Goal: Check status: Check status

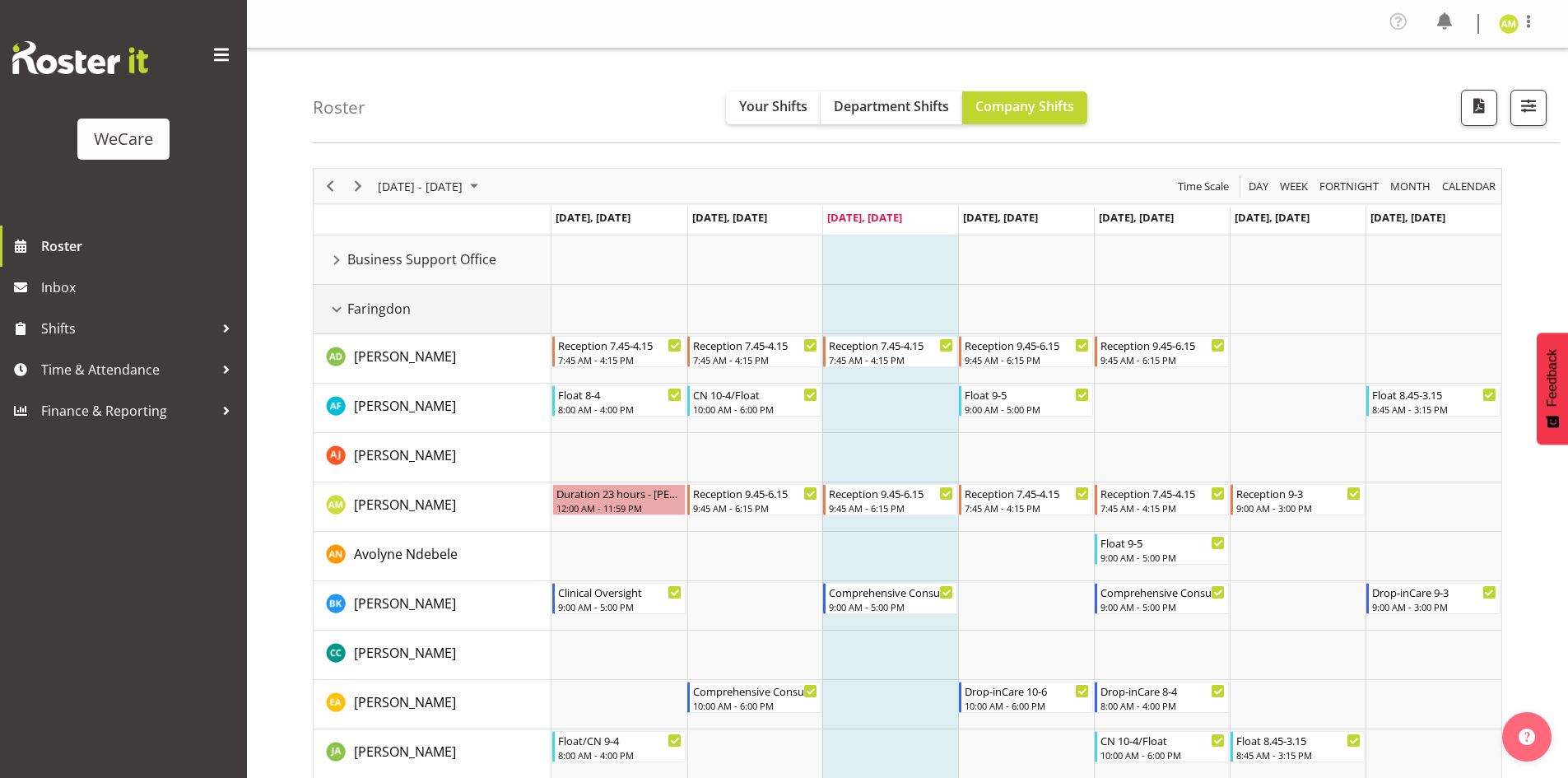
click at [327, 314] on div "Faringdon resource" at bounding box center [336, 309] width 21 height 21
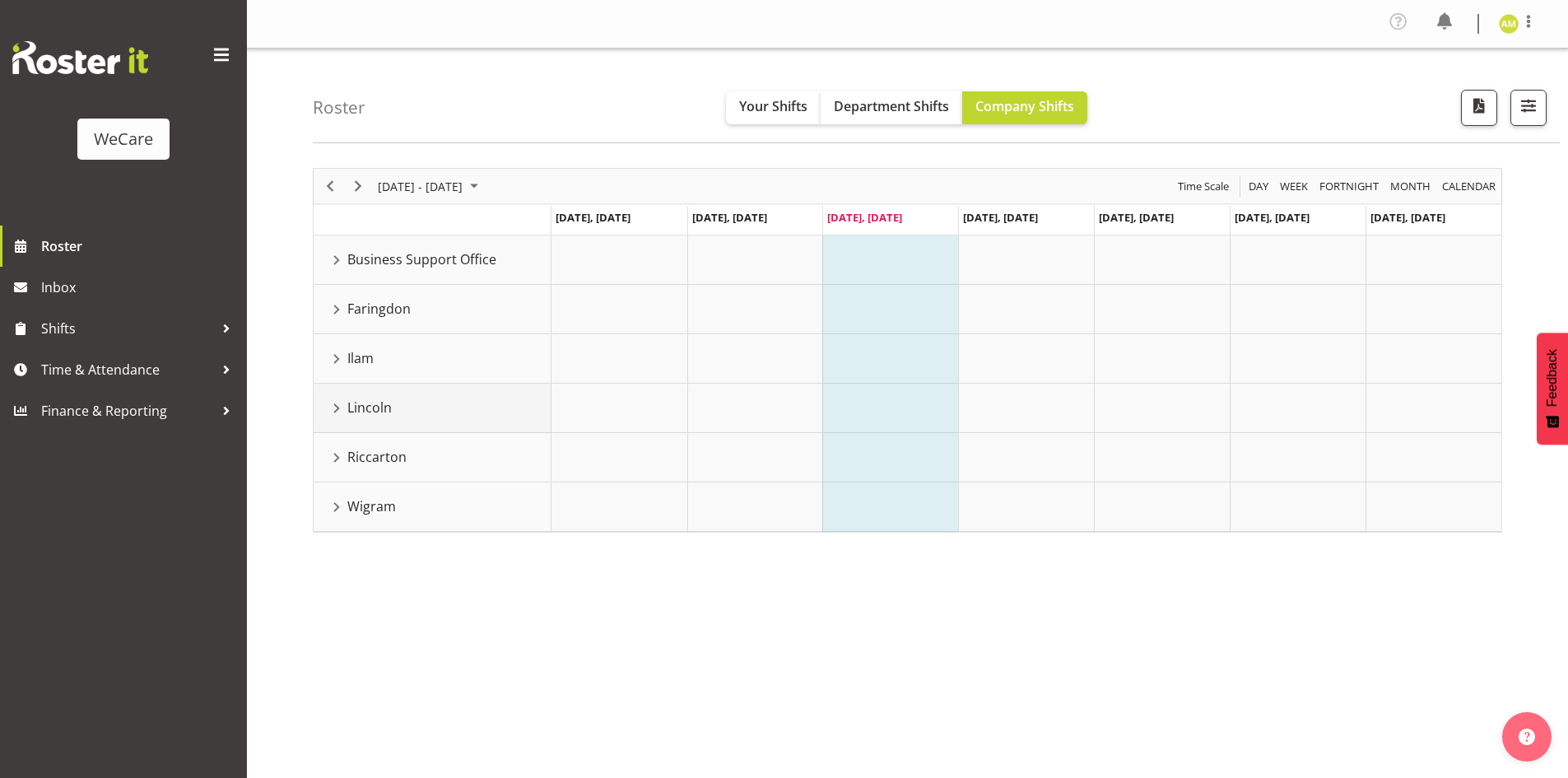
click at [337, 403] on div "Lincoln resource" at bounding box center [336, 408] width 21 height 21
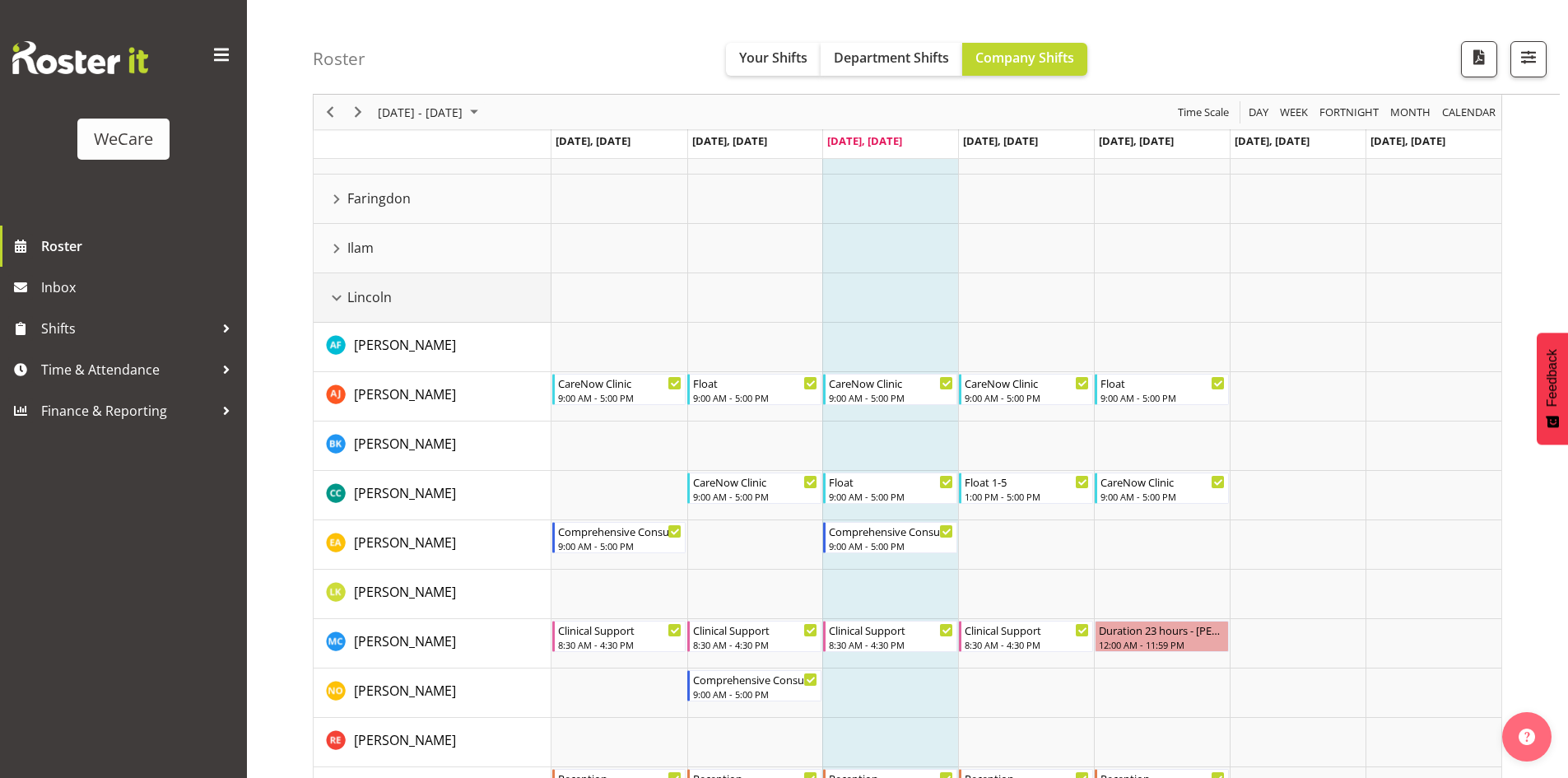
scroll to position [82, 0]
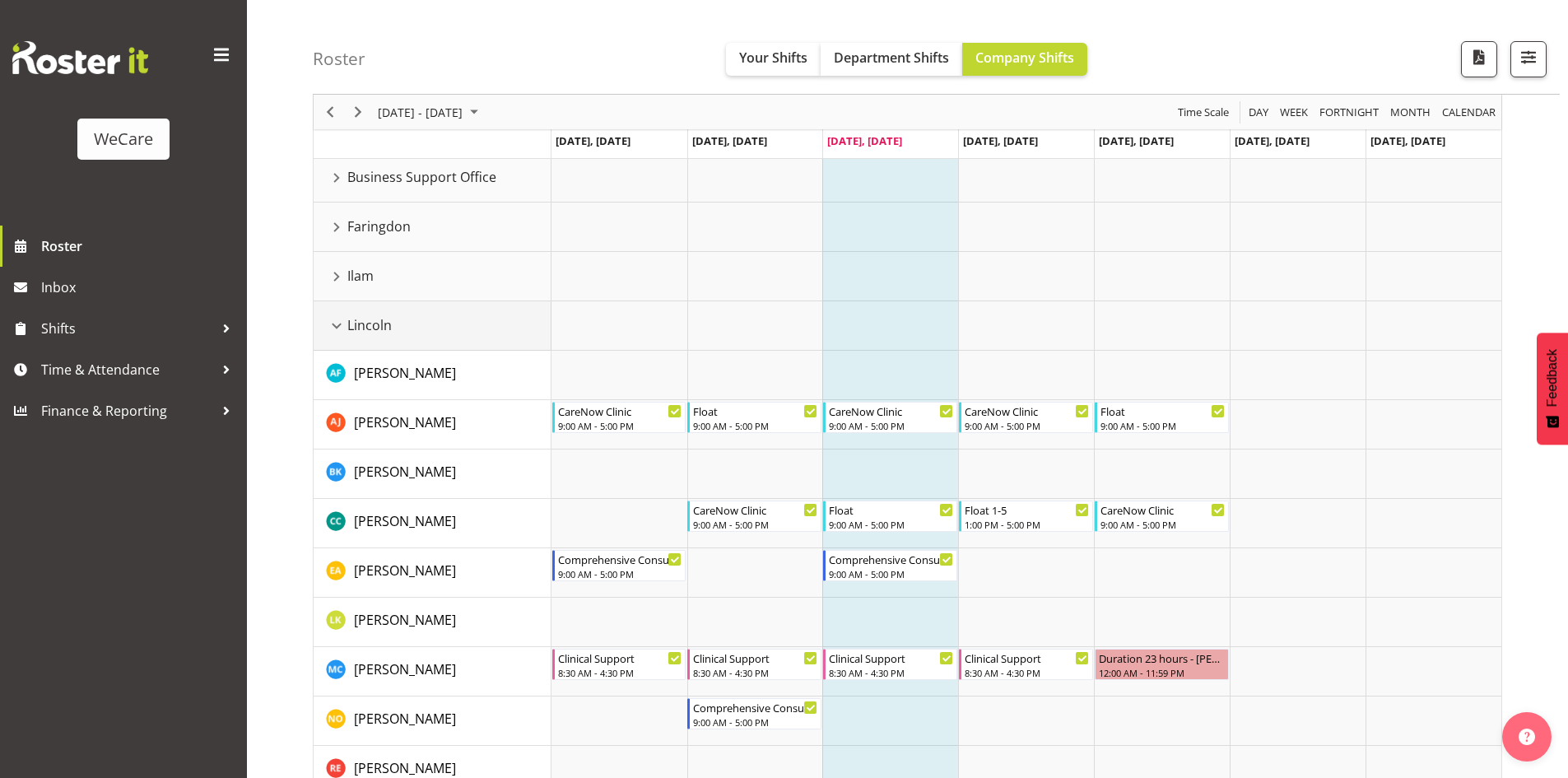
click at [332, 321] on div "Lincoln resource" at bounding box center [336, 325] width 21 height 21
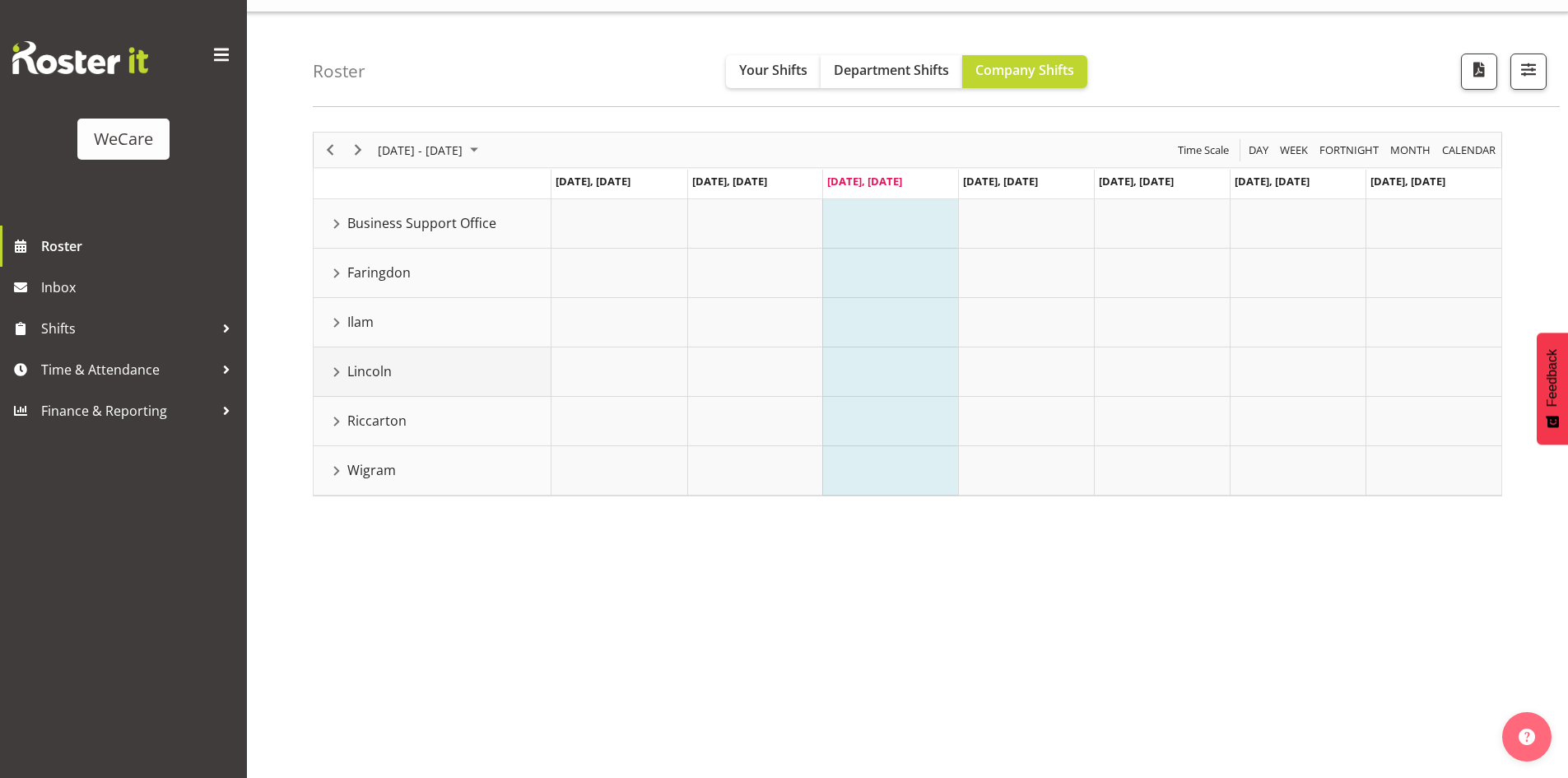
scroll to position [37, 0]
click at [342, 272] on div "Faringdon resource" at bounding box center [336, 273] width 21 height 21
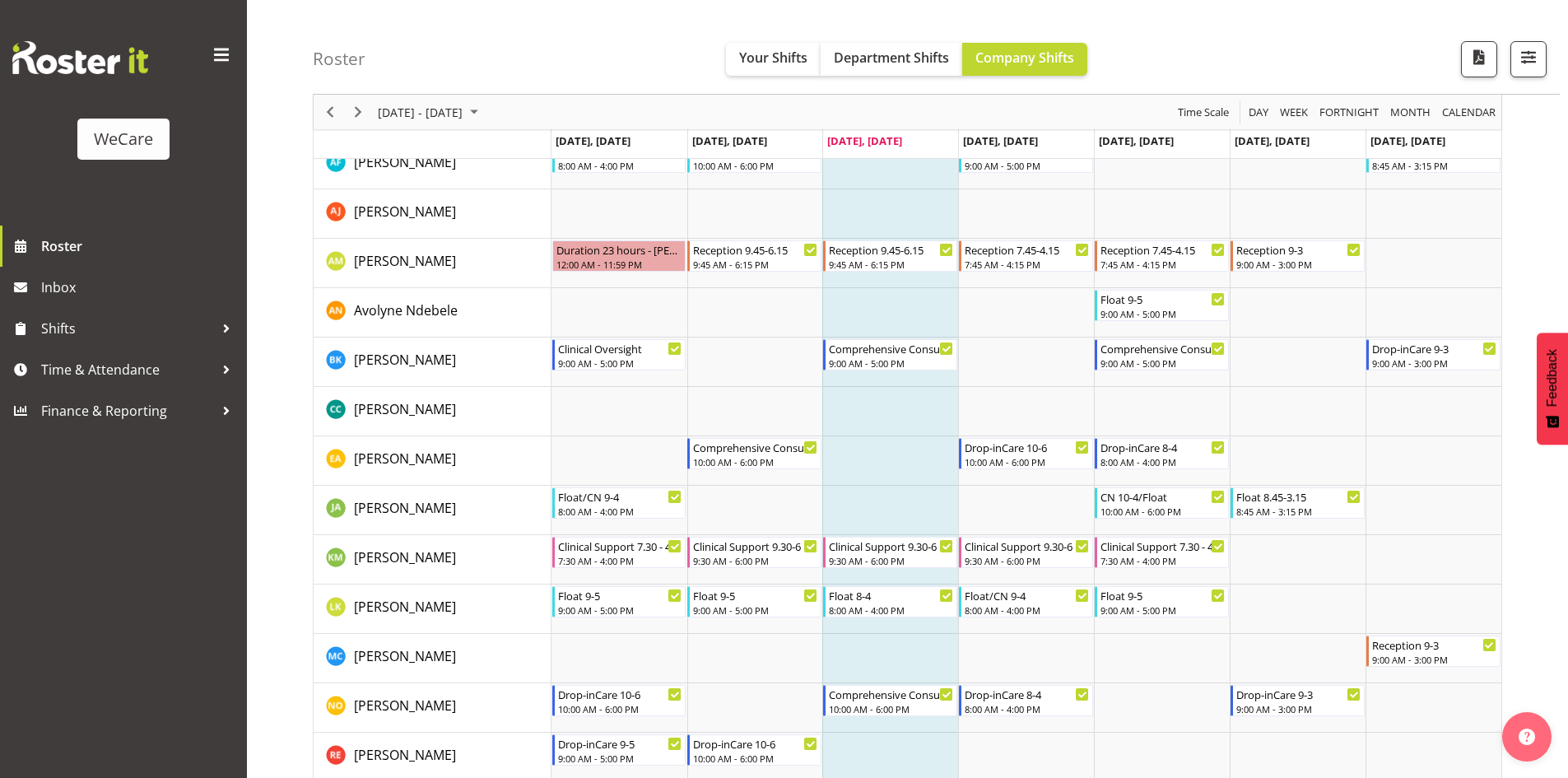
scroll to position [0, 0]
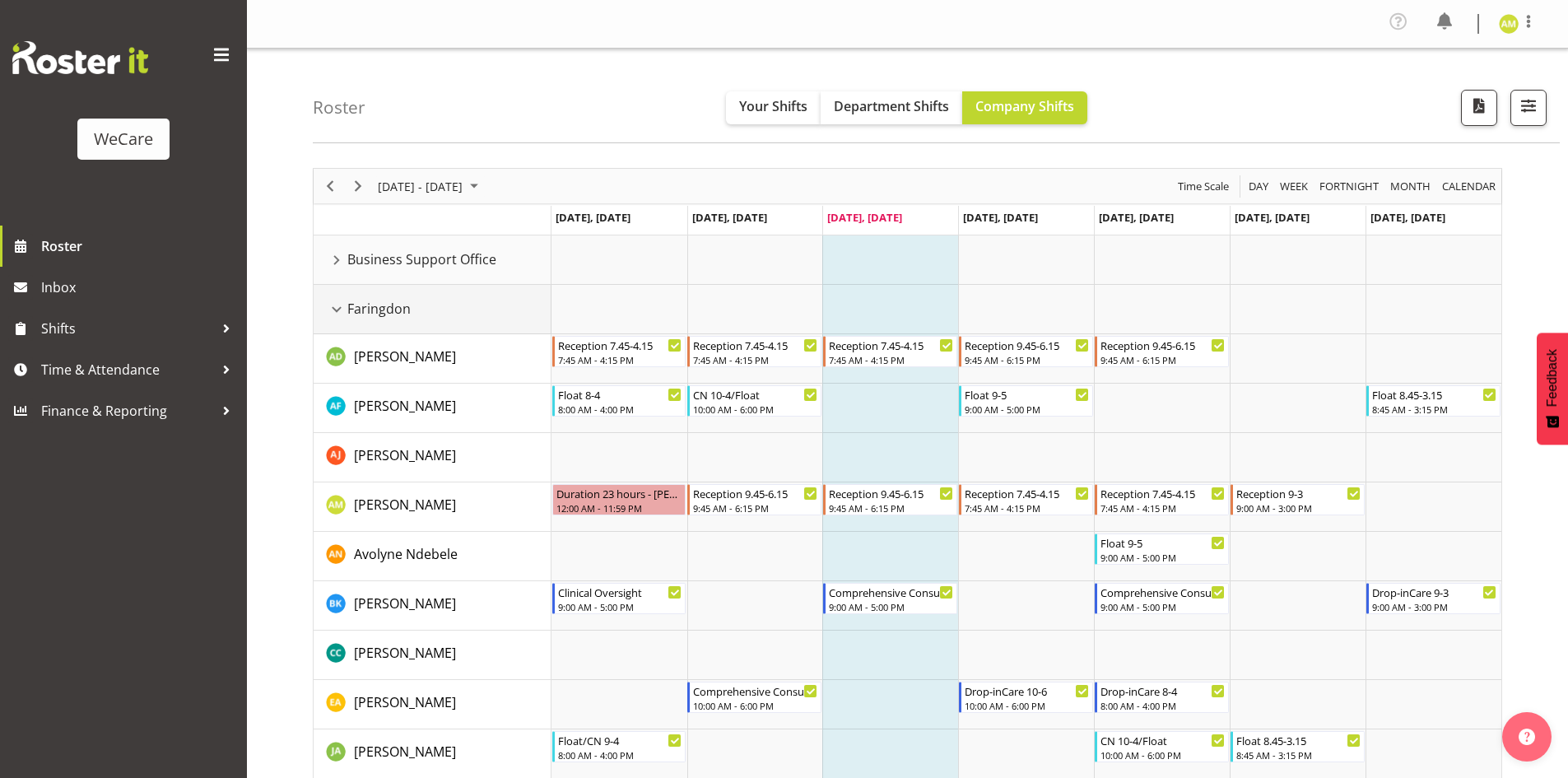
drag, startPoint x: 337, startPoint y: 314, endPoint x: 356, endPoint y: 351, distance: 41.6
click at [337, 314] on div "Faringdon resource" at bounding box center [336, 309] width 21 height 21
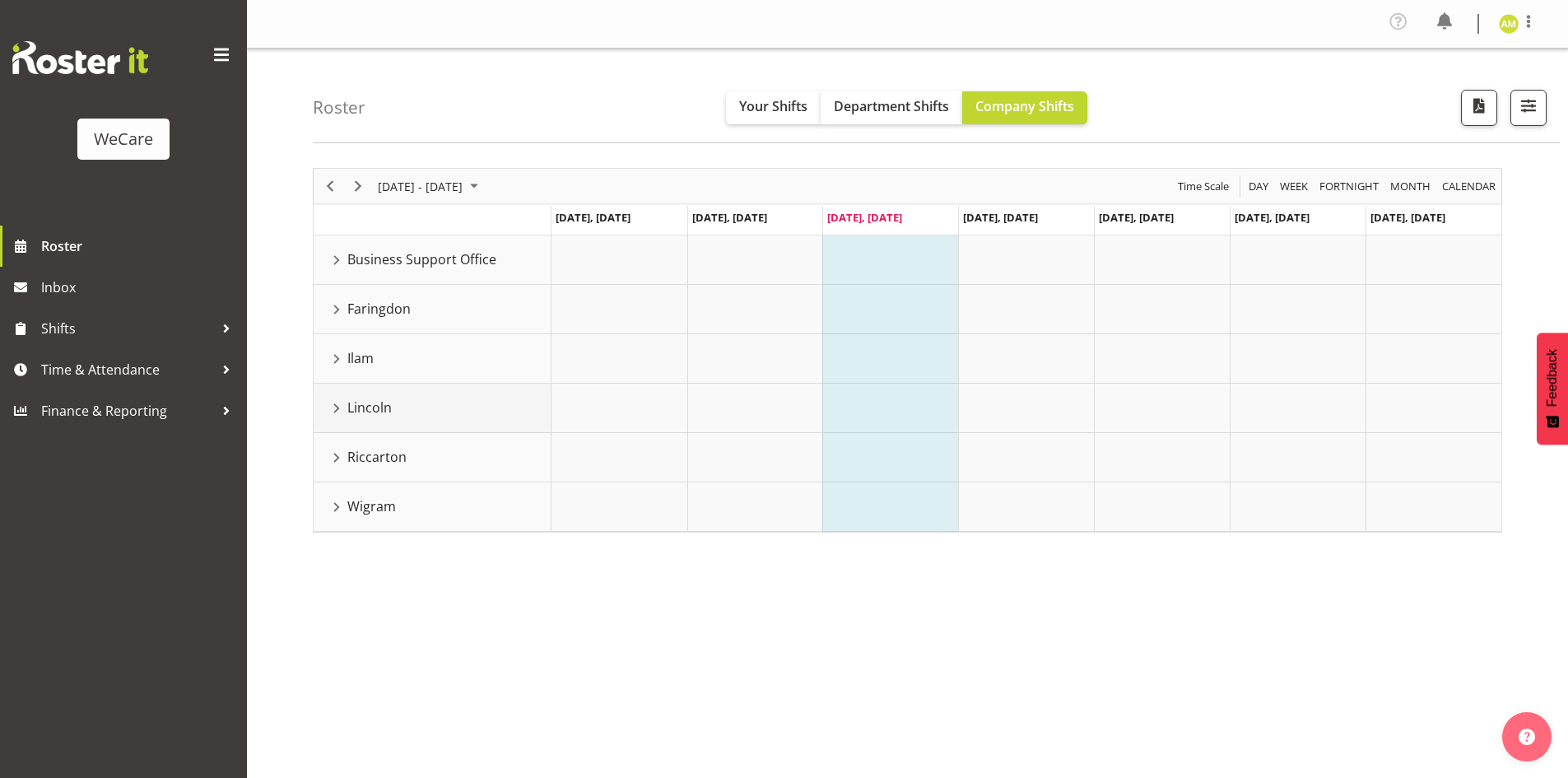
click at [342, 409] on div "Lincoln resource" at bounding box center [336, 408] width 21 height 21
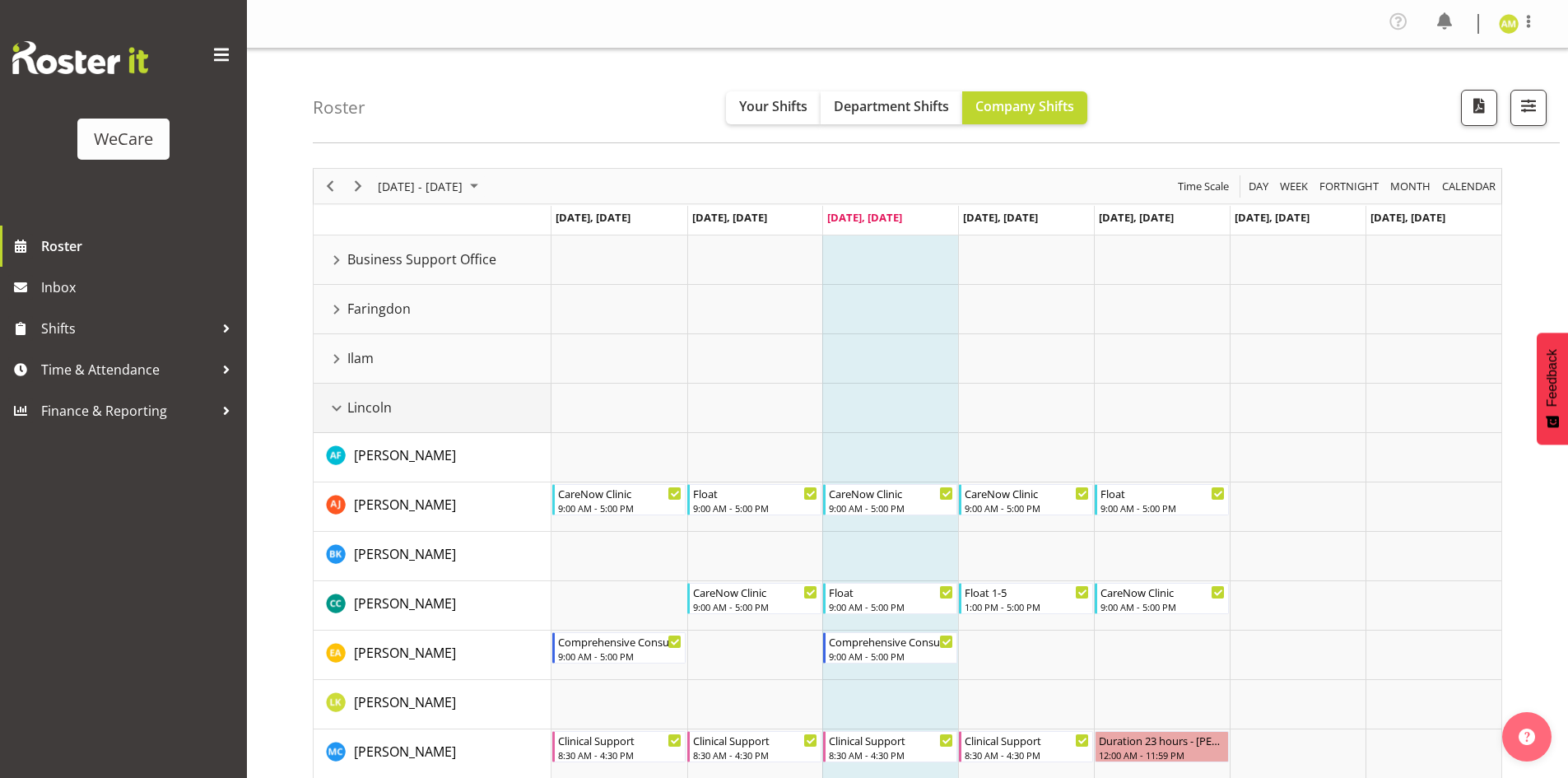
click at [338, 406] on div "Lincoln resource" at bounding box center [336, 408] width 21 height 21
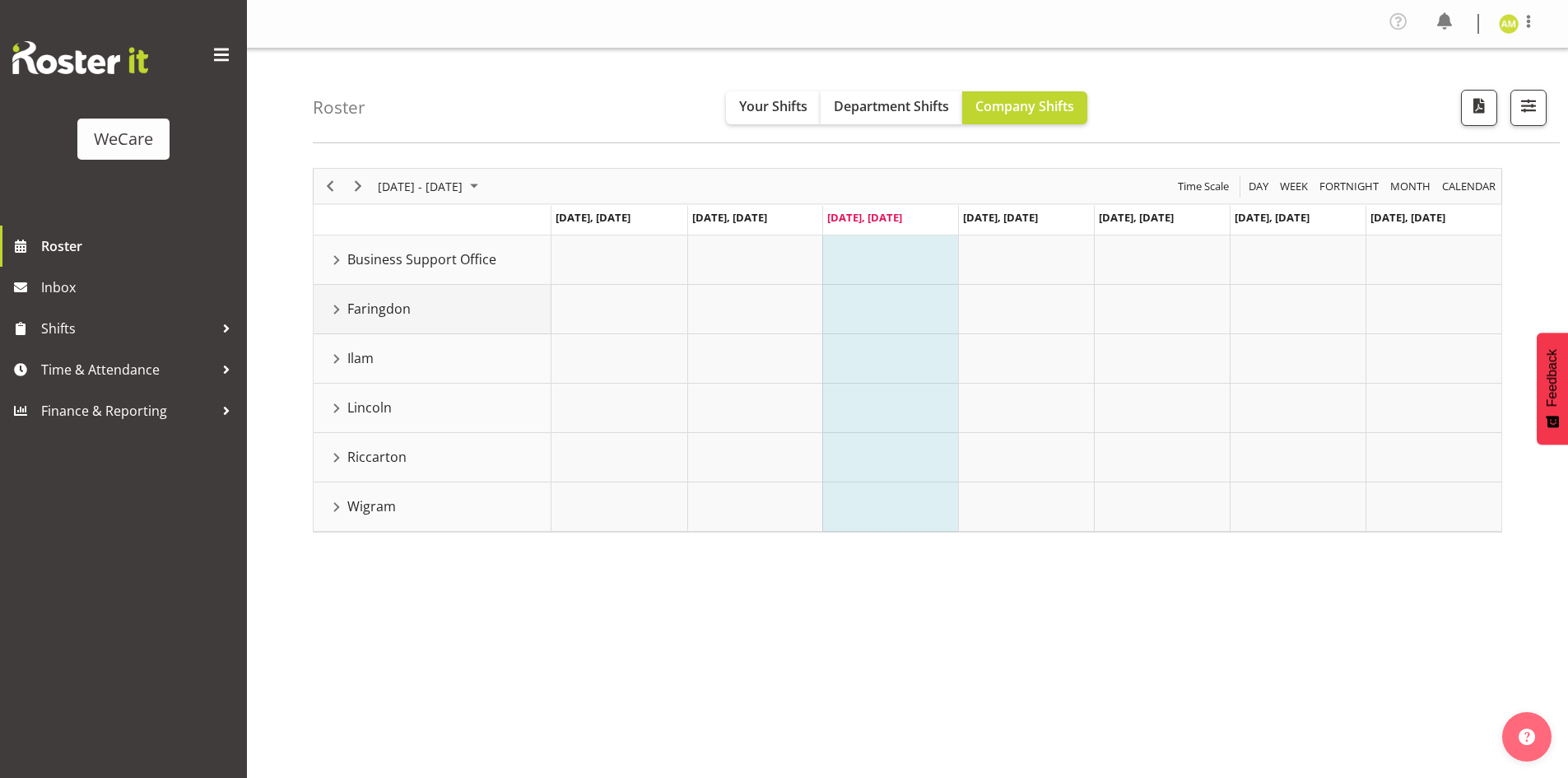
click at [333, 309] on div "Faringdon resource" at bounding box center [336, 309] width 21 height 21
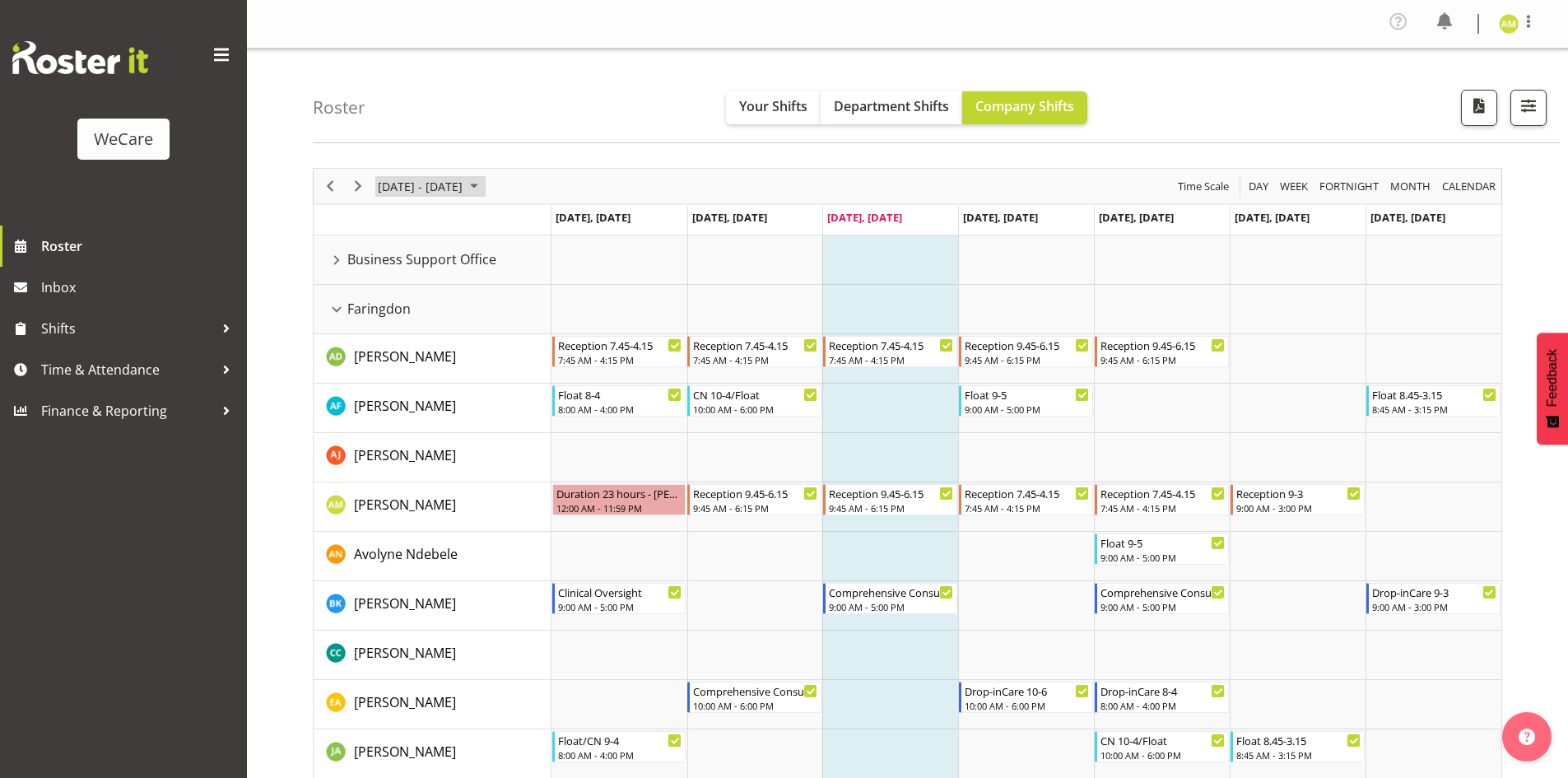
click at [464, 194] on span "[DATE] - [DATE]" at bounding box center [420, 186] width 88 height 20
click at [388, 395] on span "29" at bounding box center [395, 396] width 25 height 25
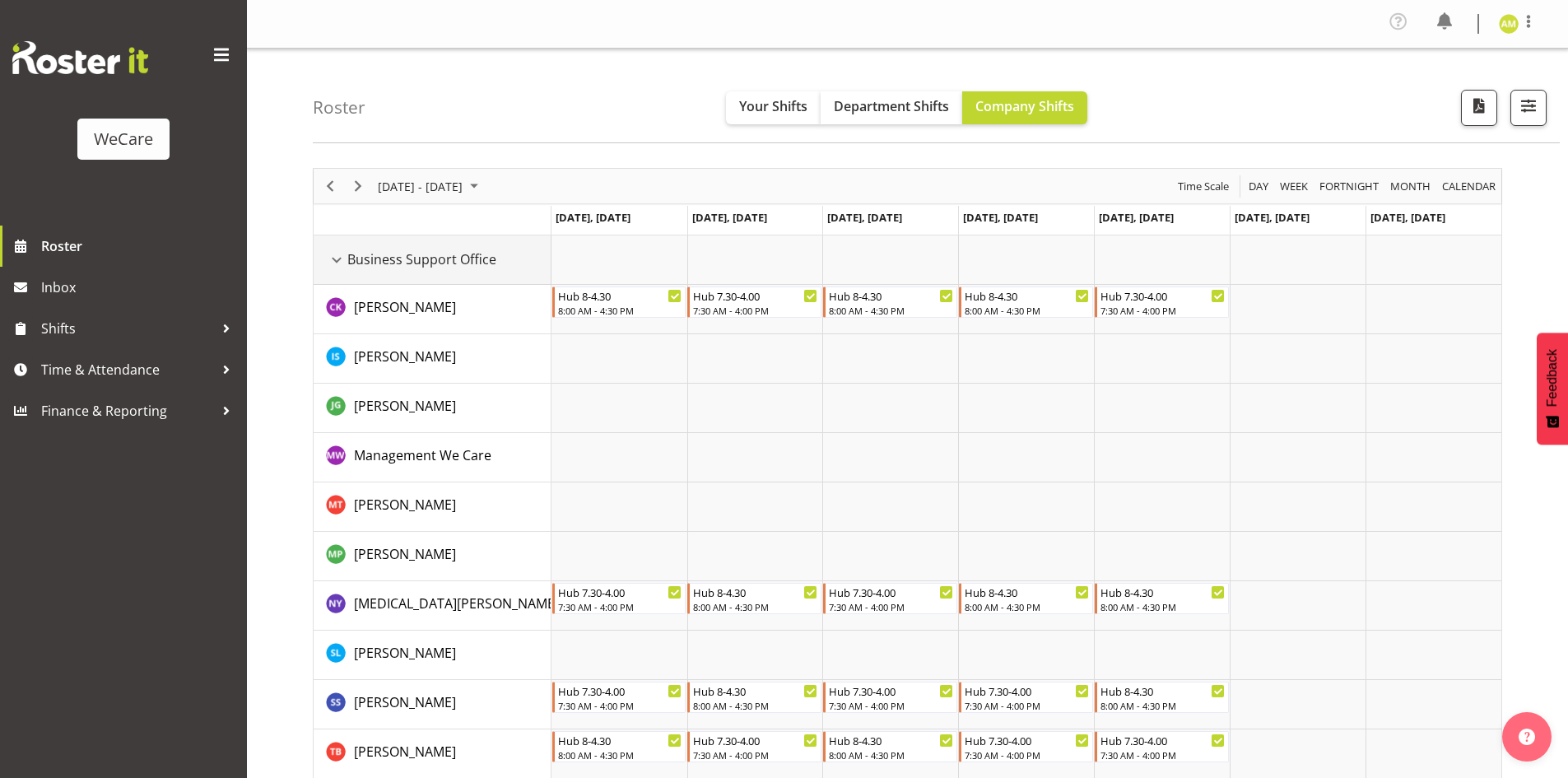
click at [339, 260] on div "Business Support Office resource" at bounding box center [336, 260] width 21 height 21
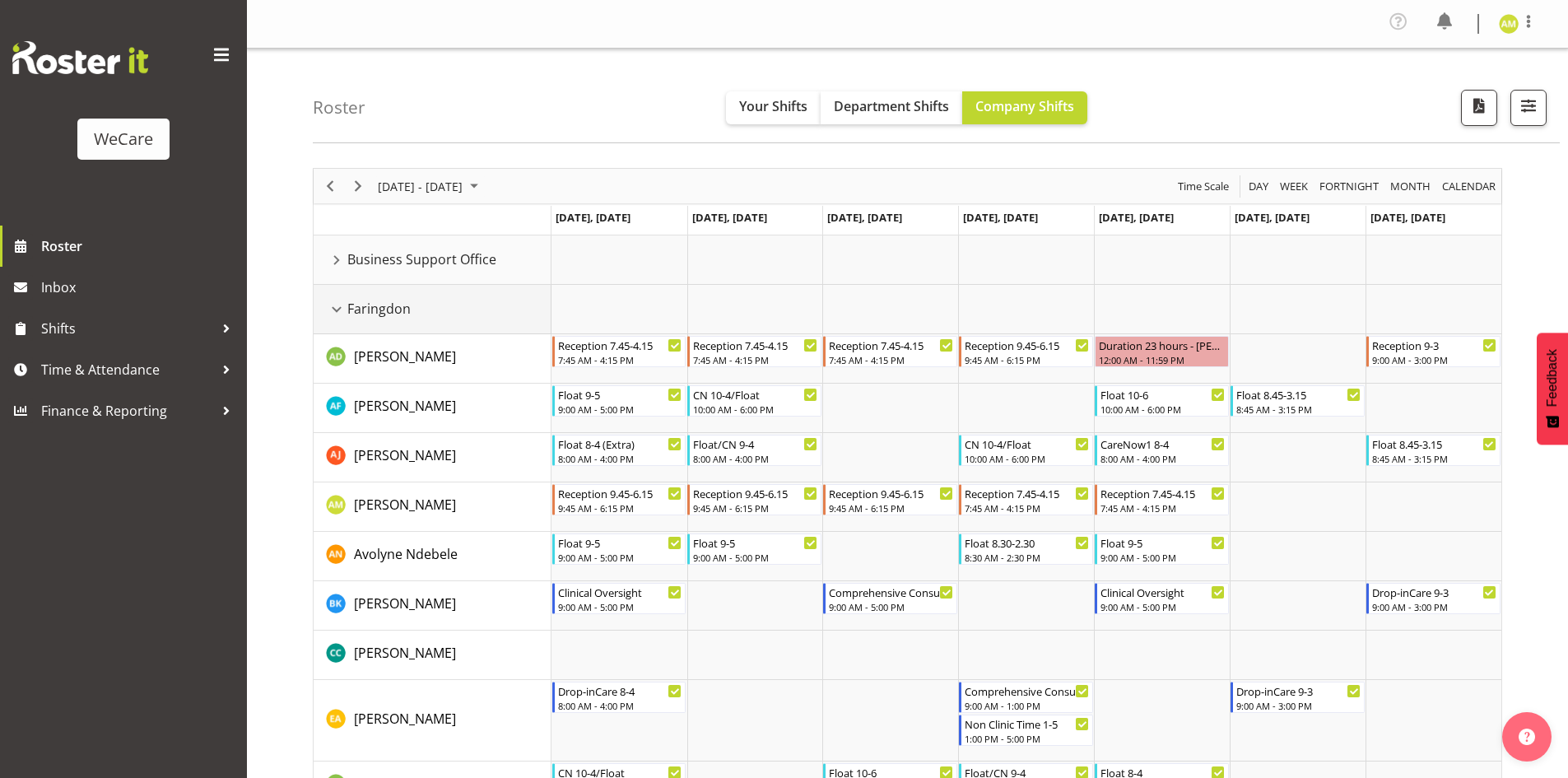
click at [338, 305] on div "Faringdon resource" at bounding box center [336, 309] width 21 height 21
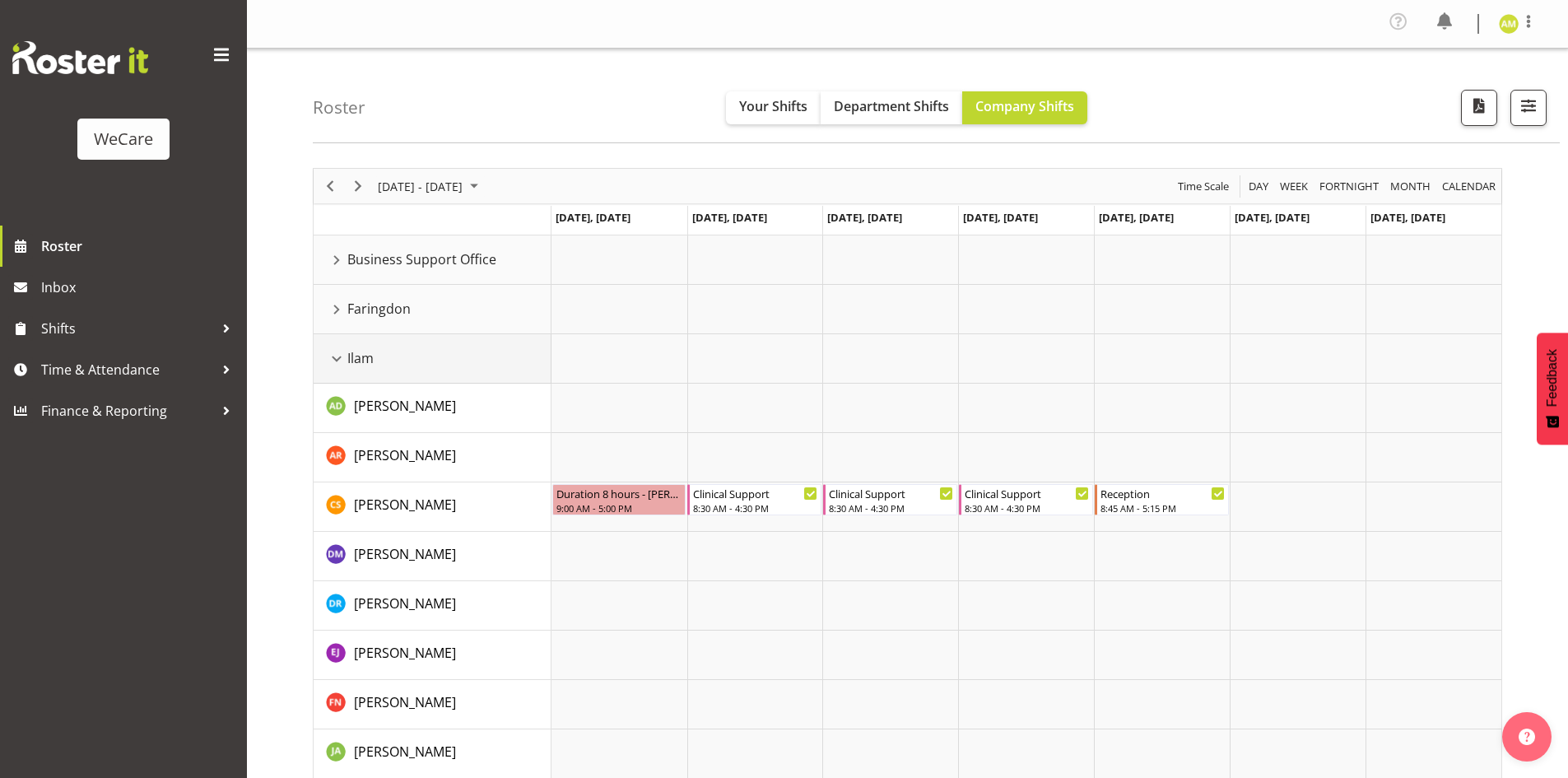
click at [333, 360] on div "Ilam resource" at bounding box center [336, 359] width 21 height 21
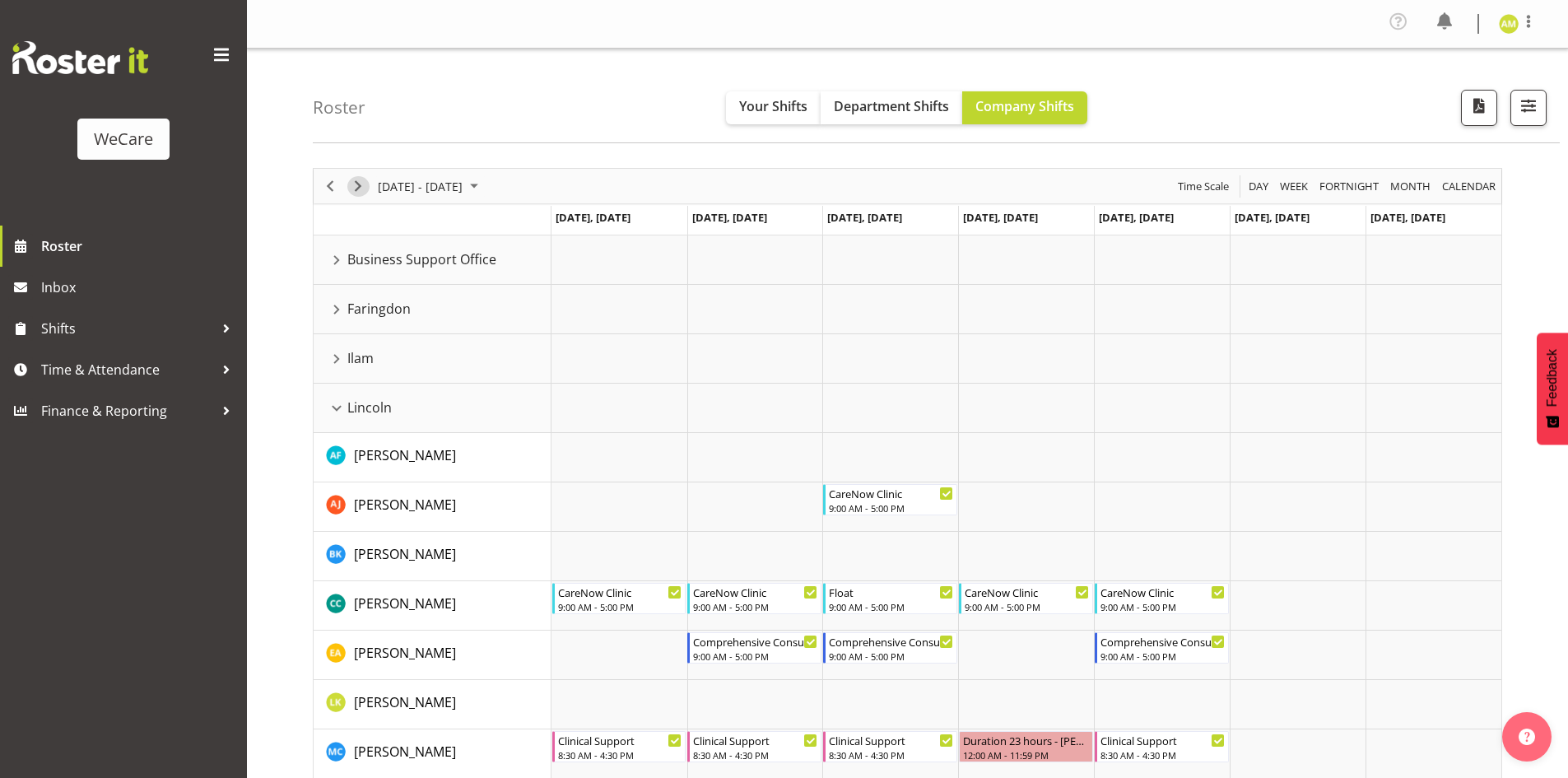
click at [353, 188] on span "Next" at bounding box center [358, 186] width 20 height 20
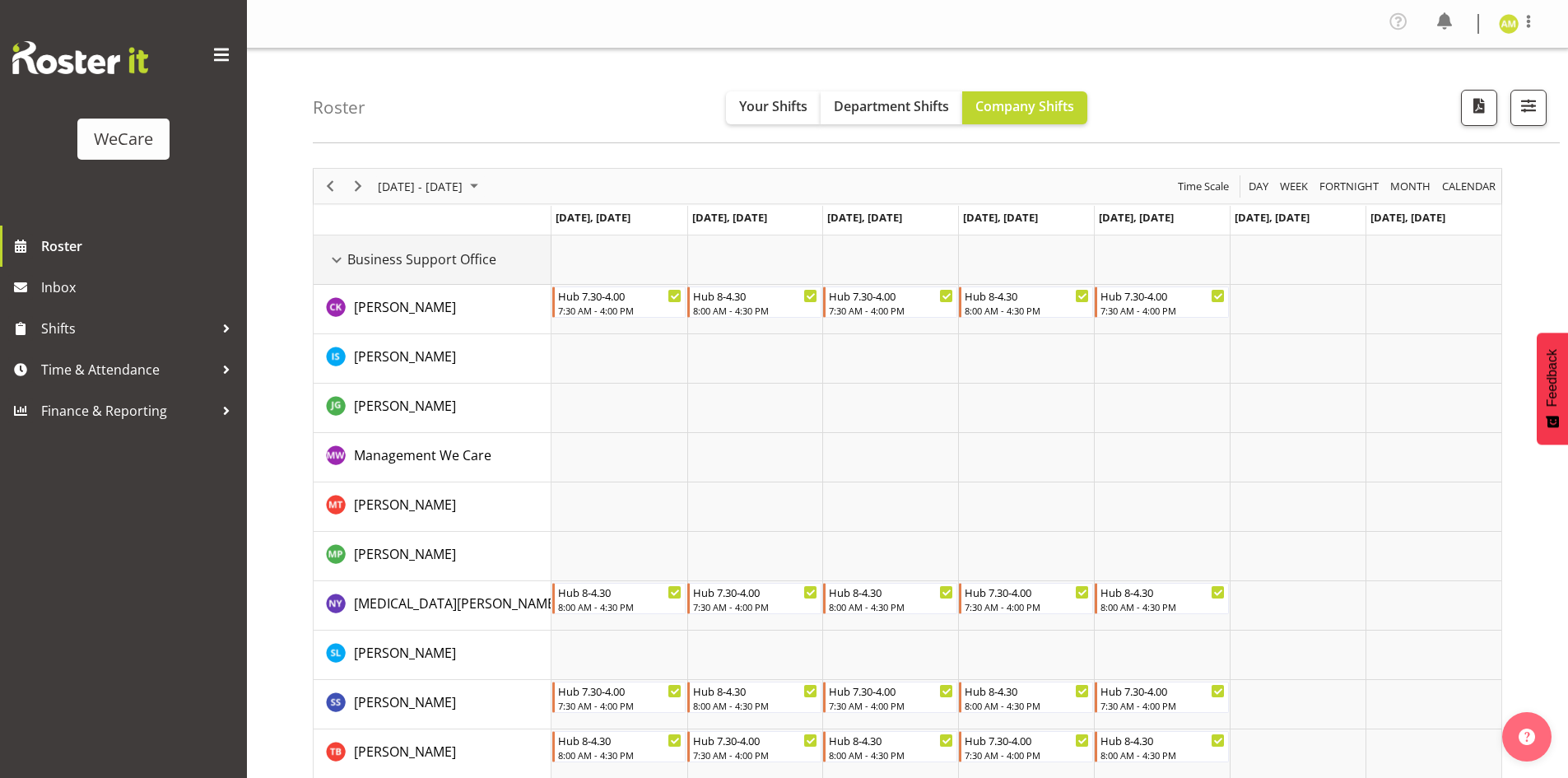
click at [333, 261] on div "Business Support Office resource" at bounding box center [336, 260] width 21 height 21
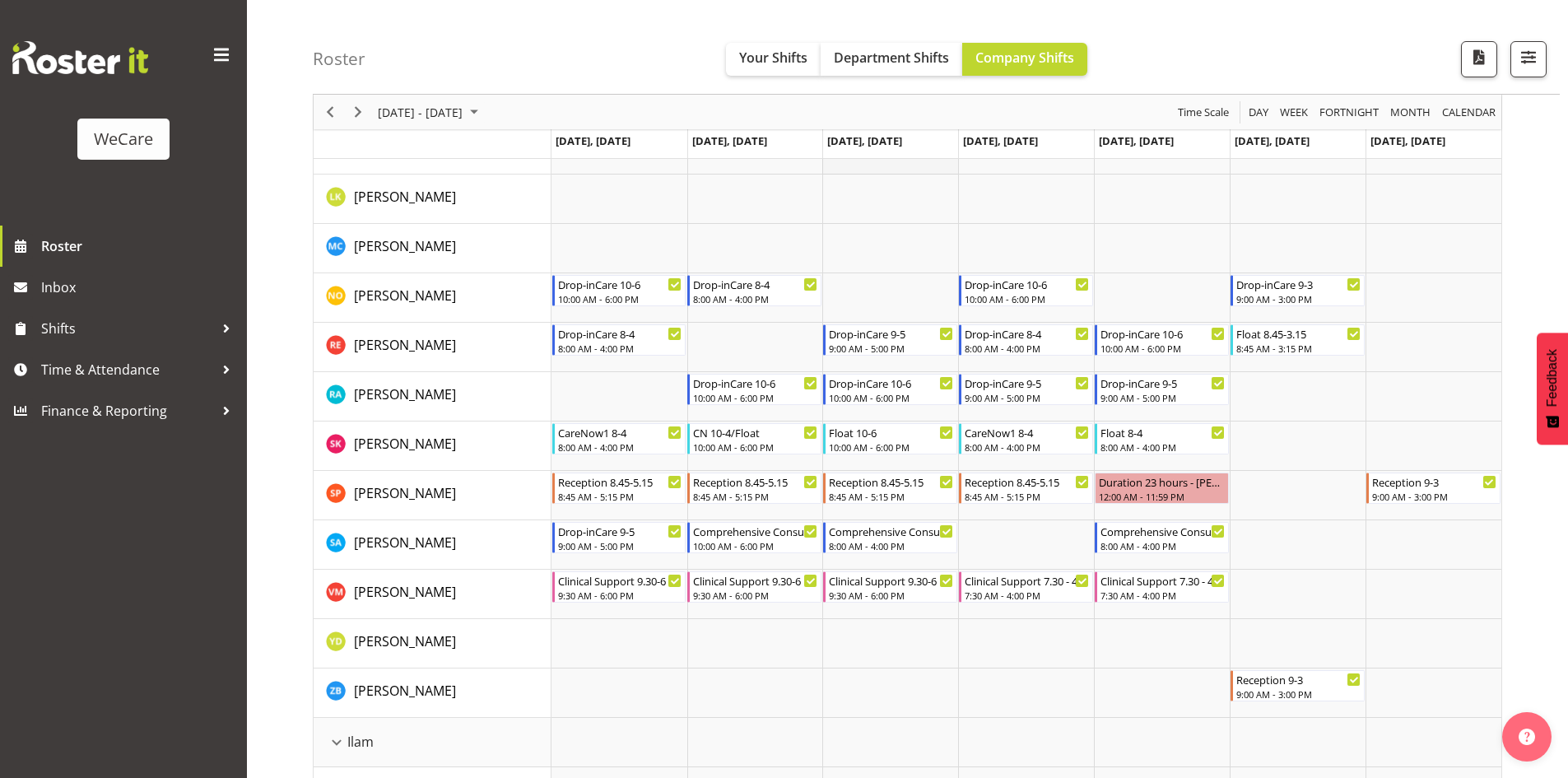
scroll to position [659, 0]
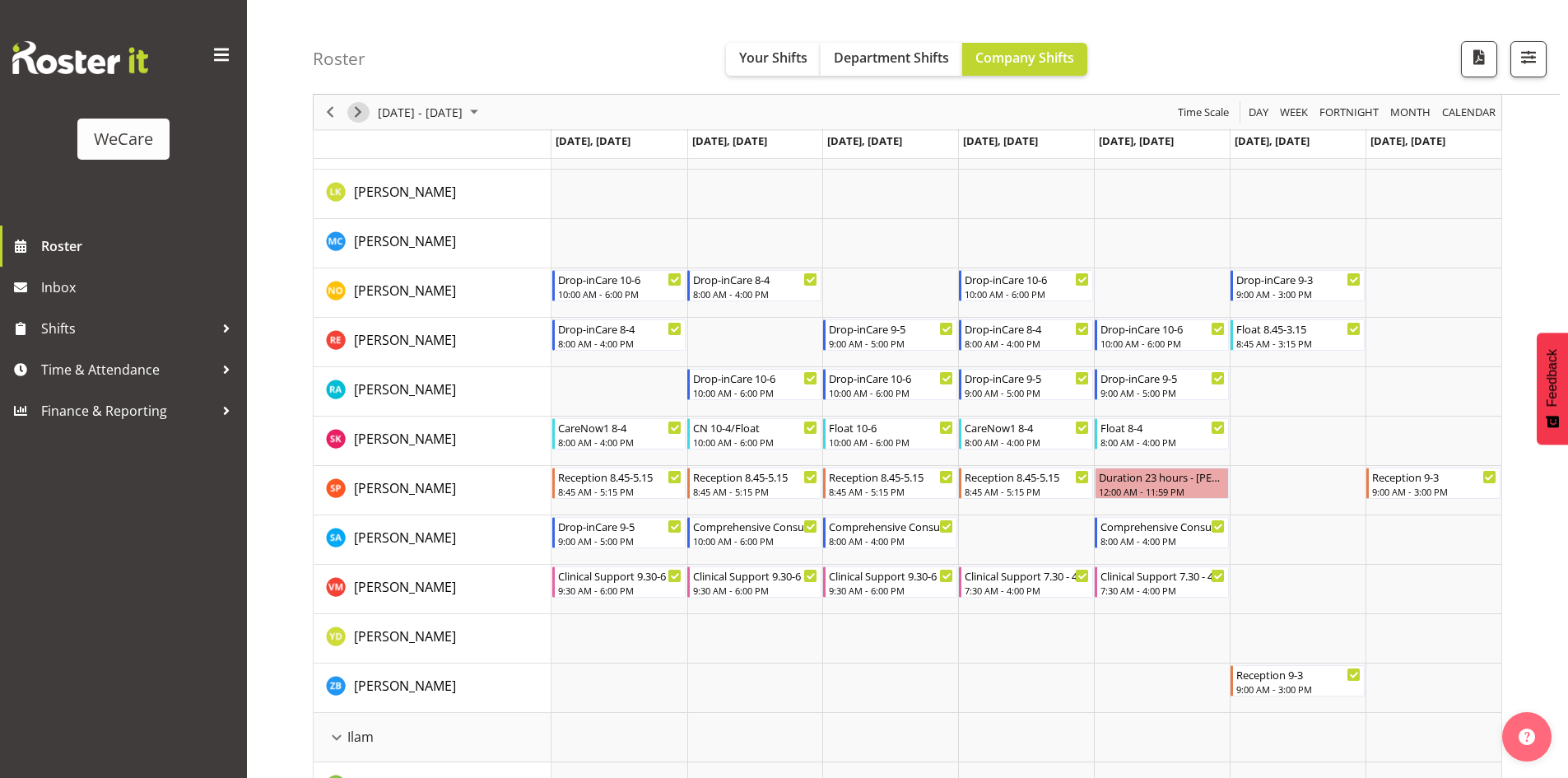
click at [354, 119] on span "Next" at bounding box center [358, 112] width 20 height 20
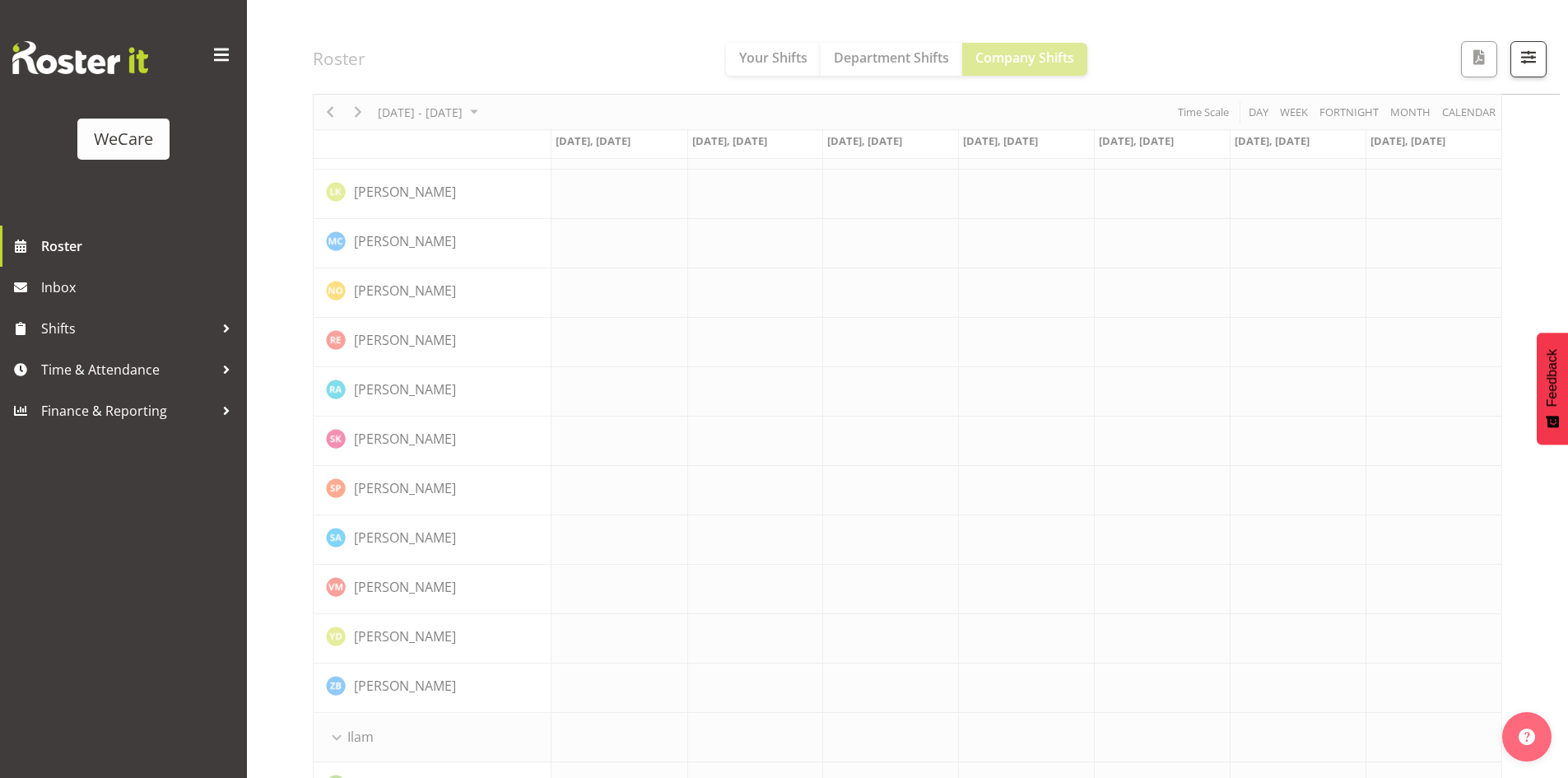
drag, startPoint x: 873, startPoint y: 389, endPoint x: 819, endPoint y: 372, distance: 56.6
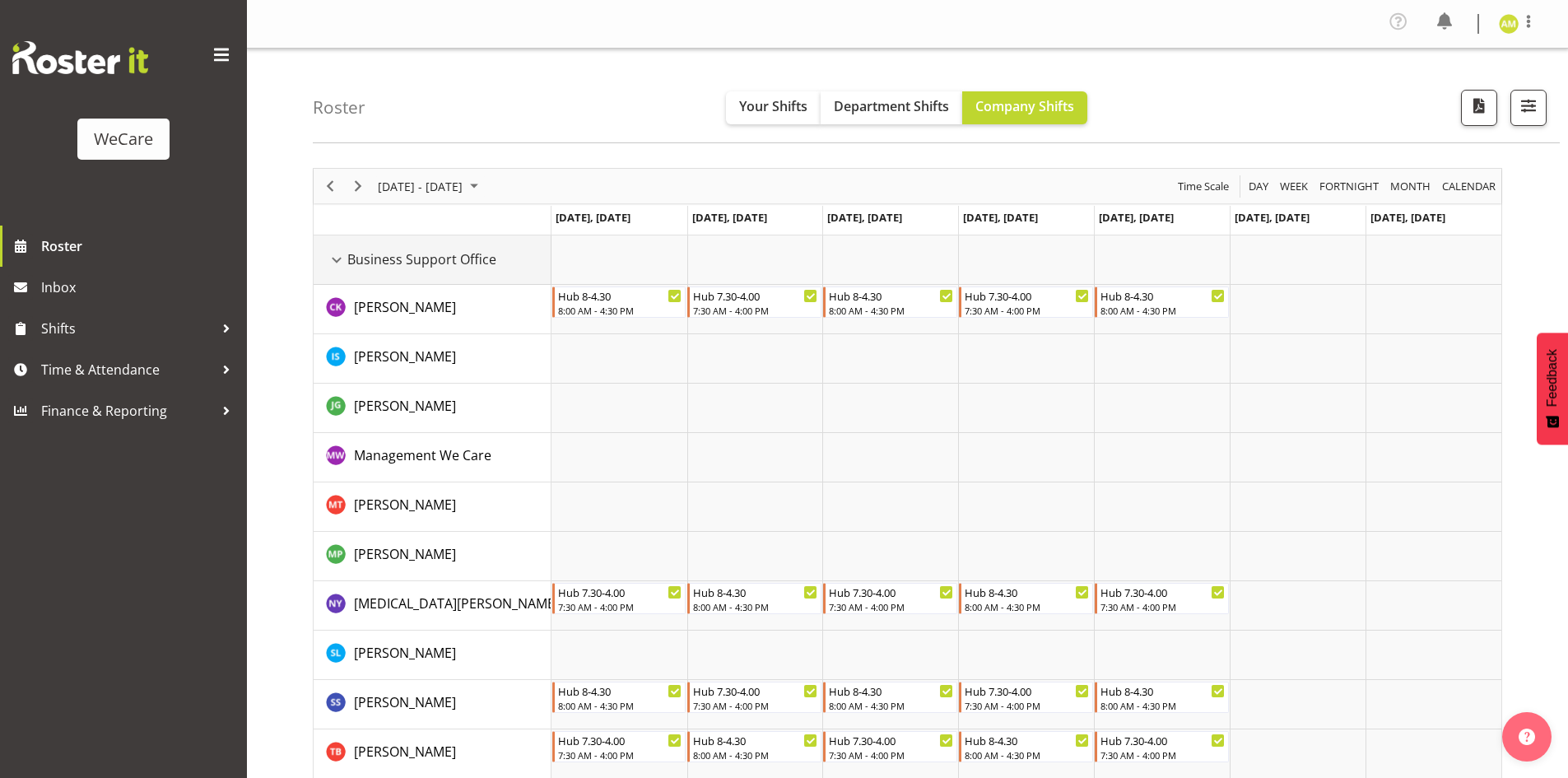
click at [338, 262] on div "Business Support Office resource" at bounding box center [336, 260] width 21 height 21
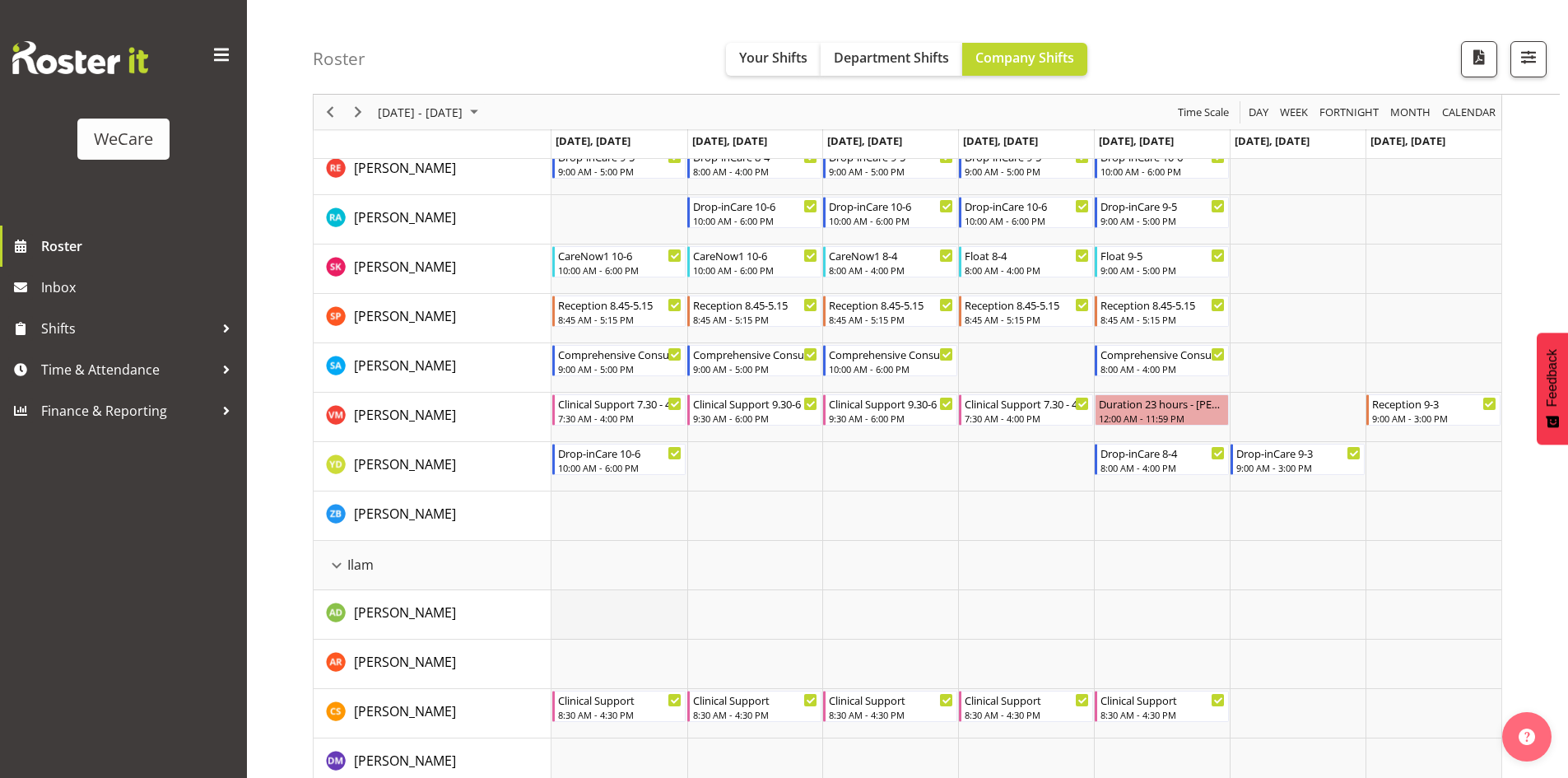
scroll to position [494, 0]
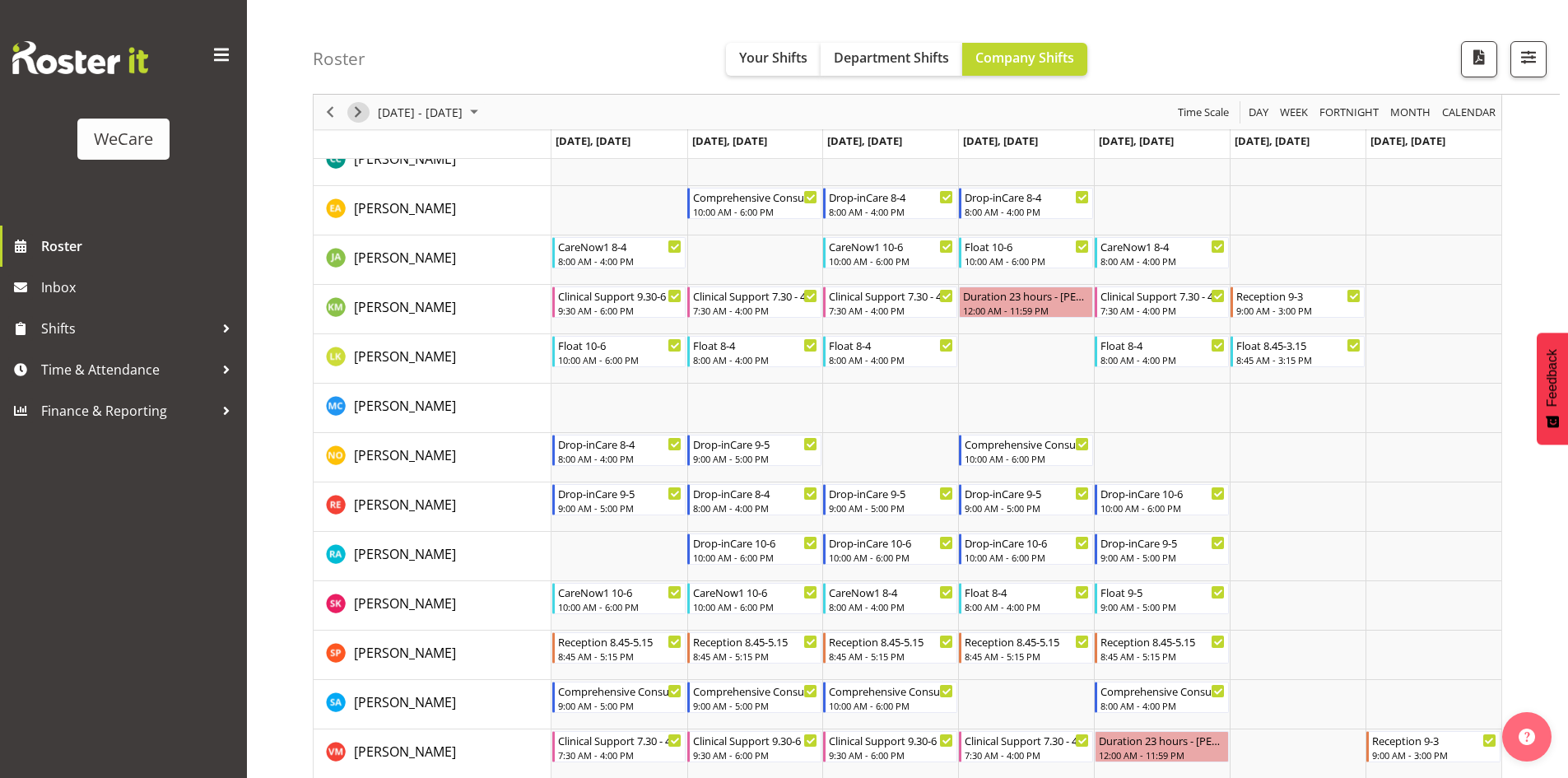
click at [349, 114] on span "Next" at bounding box center [358, 112] width 20 height 20
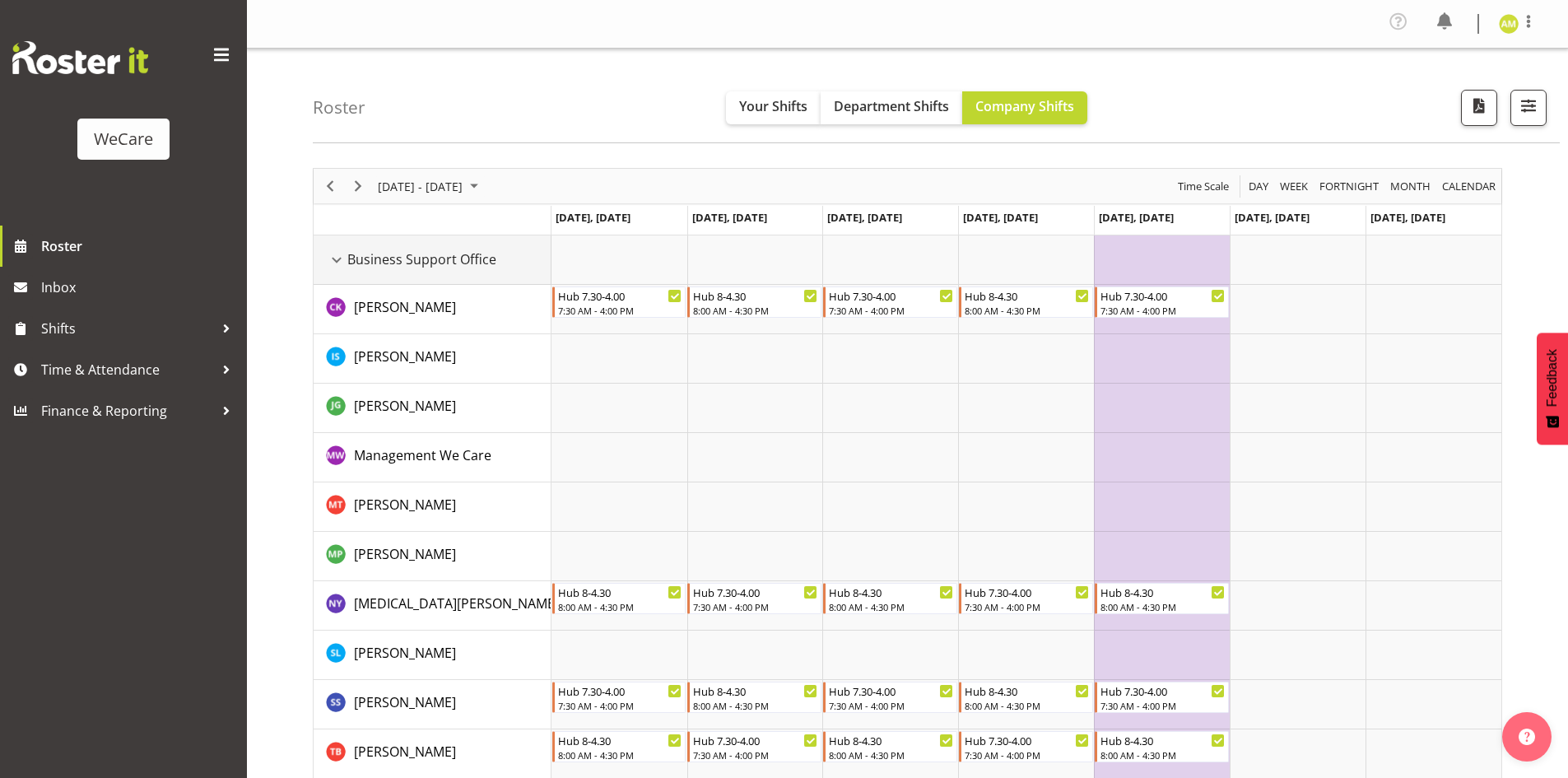
click at [341, 261] on div "Business Support Office resource" at bounding box center [336, 260] width 21 height 21
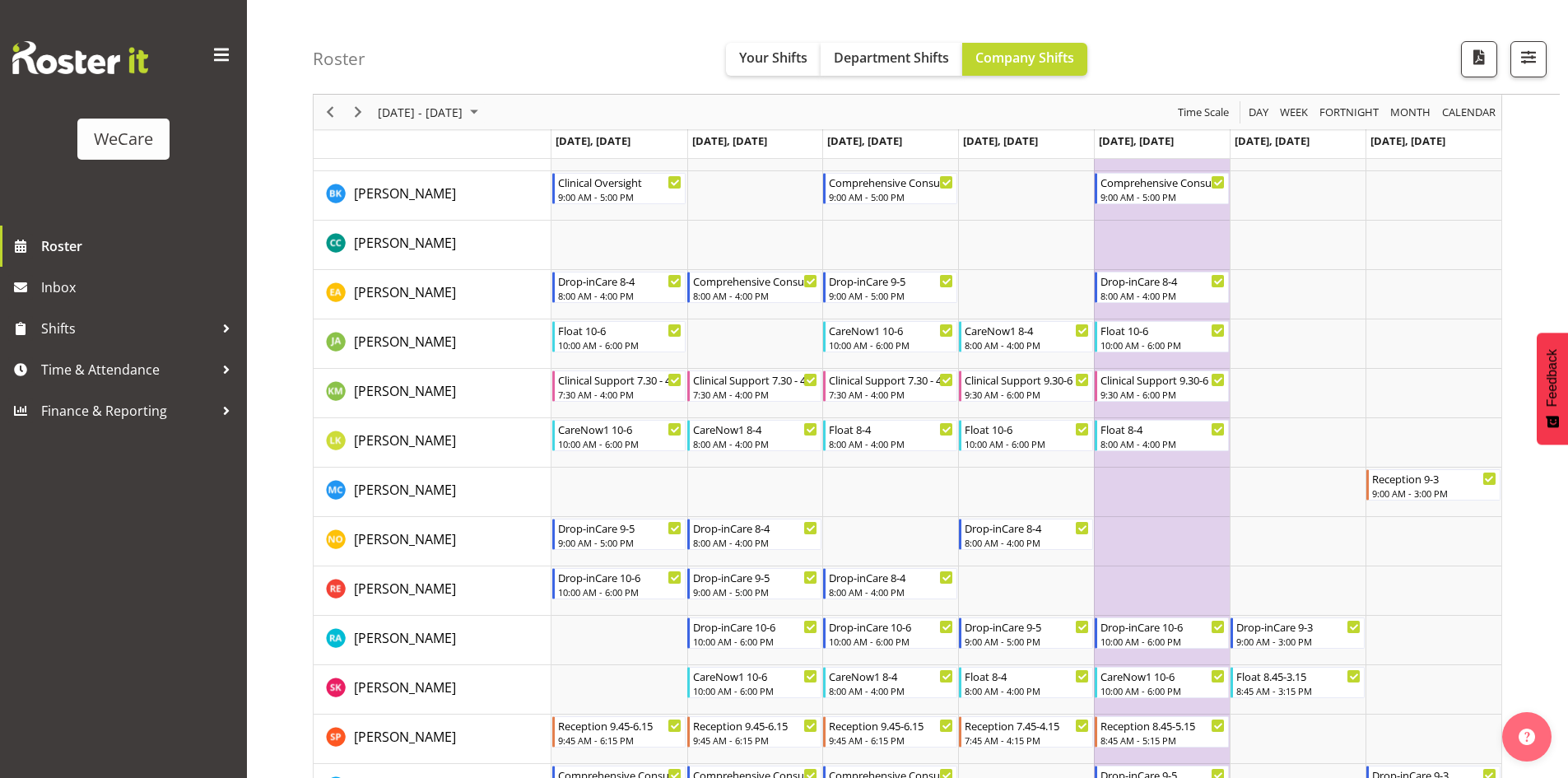
scroll to position [411, 0]
drag, startPoint x: 360, startPoint y: 116, endPoint x: 879, endPoint y: 422, distance: 602.5
click at [360, 116] on span "Next" at bounding box center [358, 112] width 20 height 20
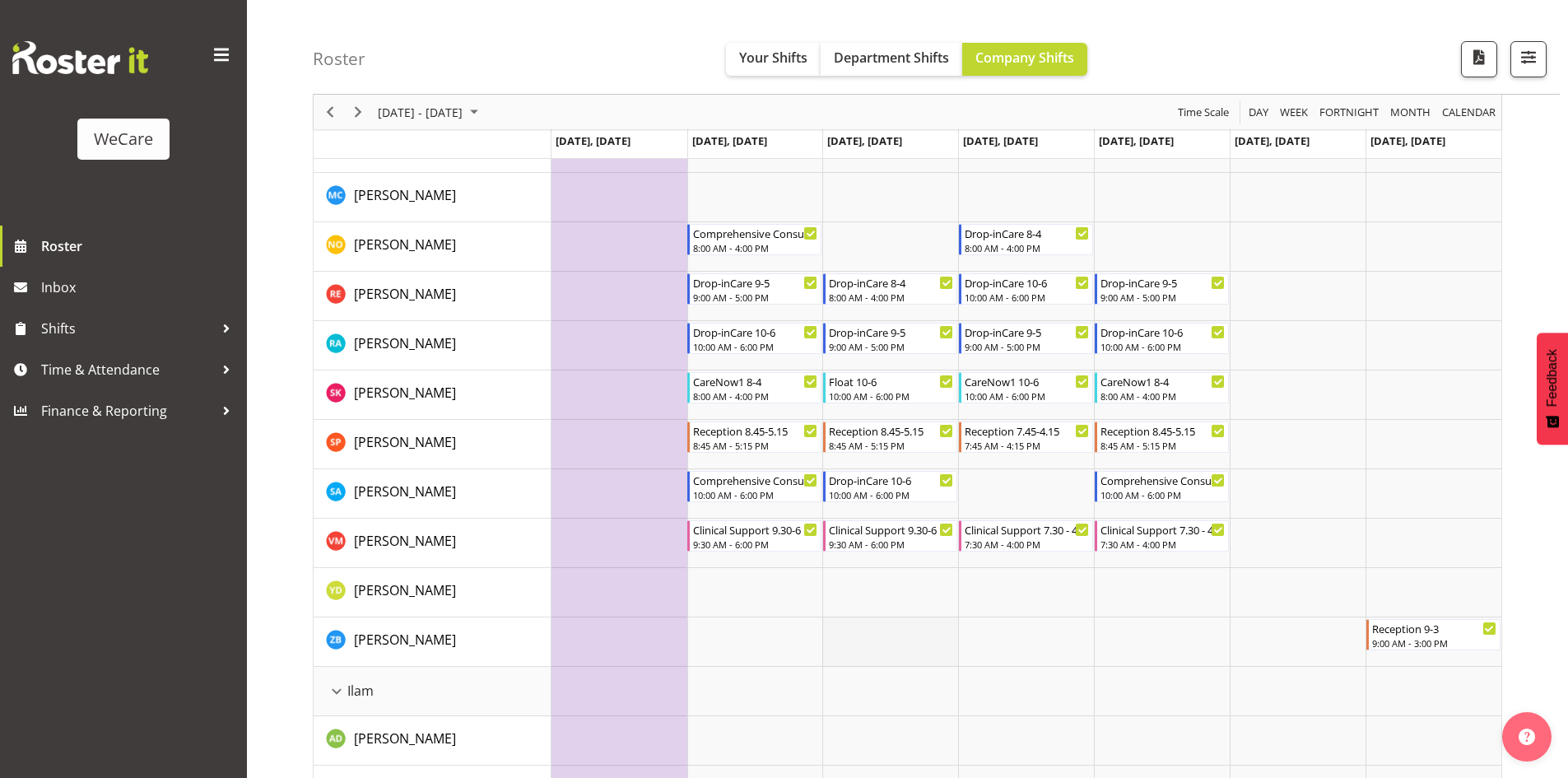
scroll to position [1234, 0]
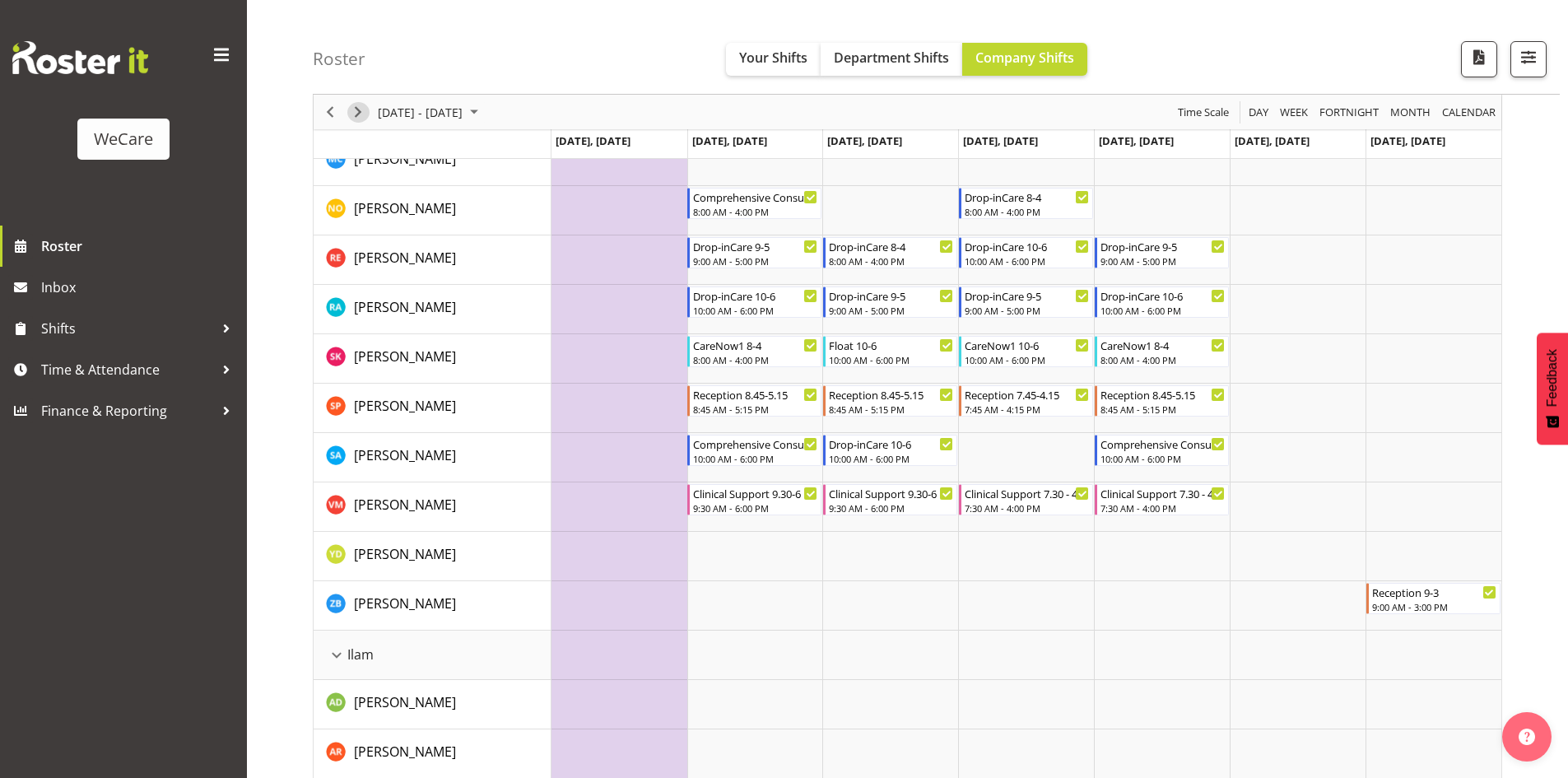
click at [360, 121] on span "Next" at bounding box center [358, 112] width 20 height 20
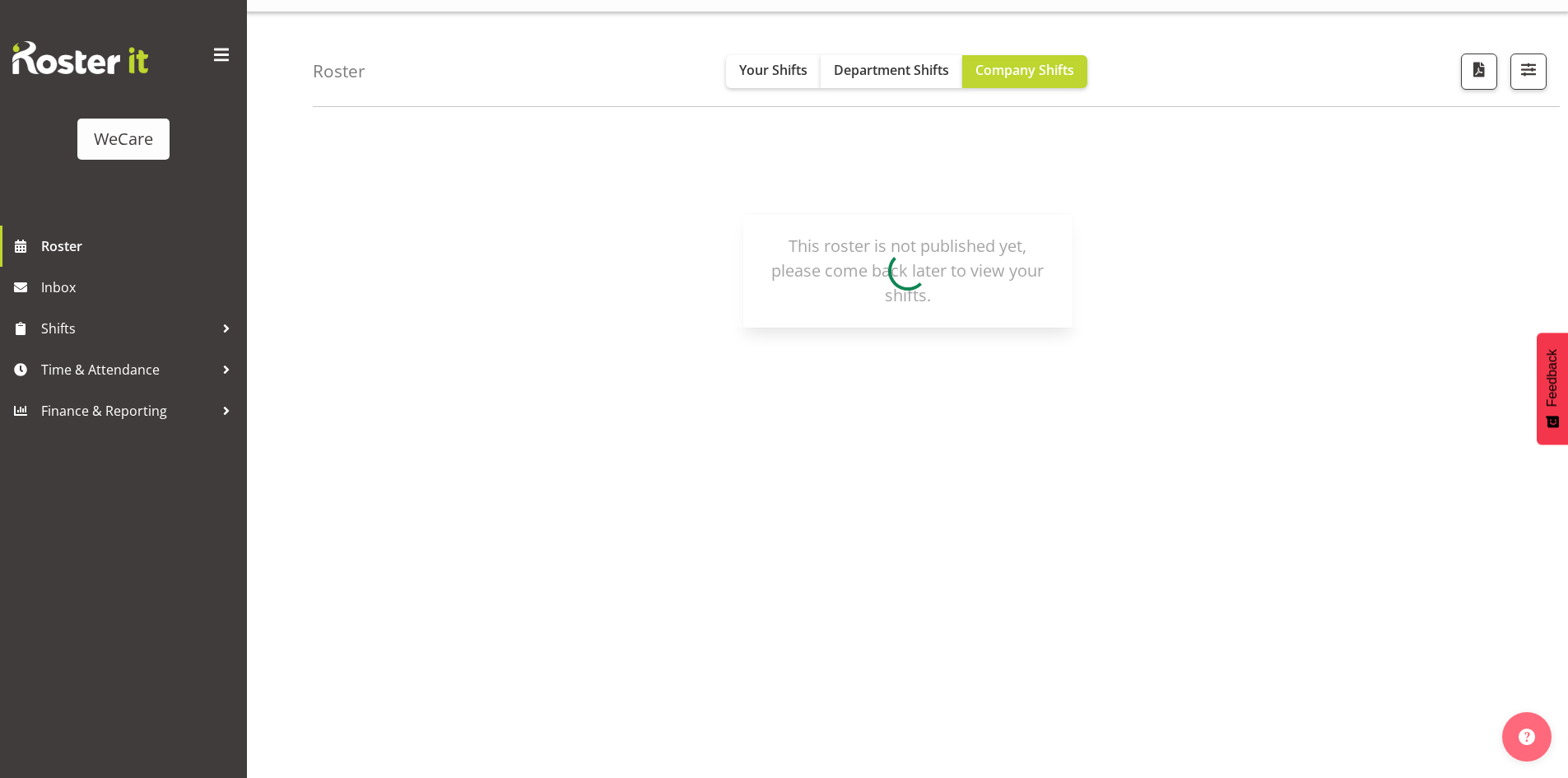
scroll to position [37, 0]
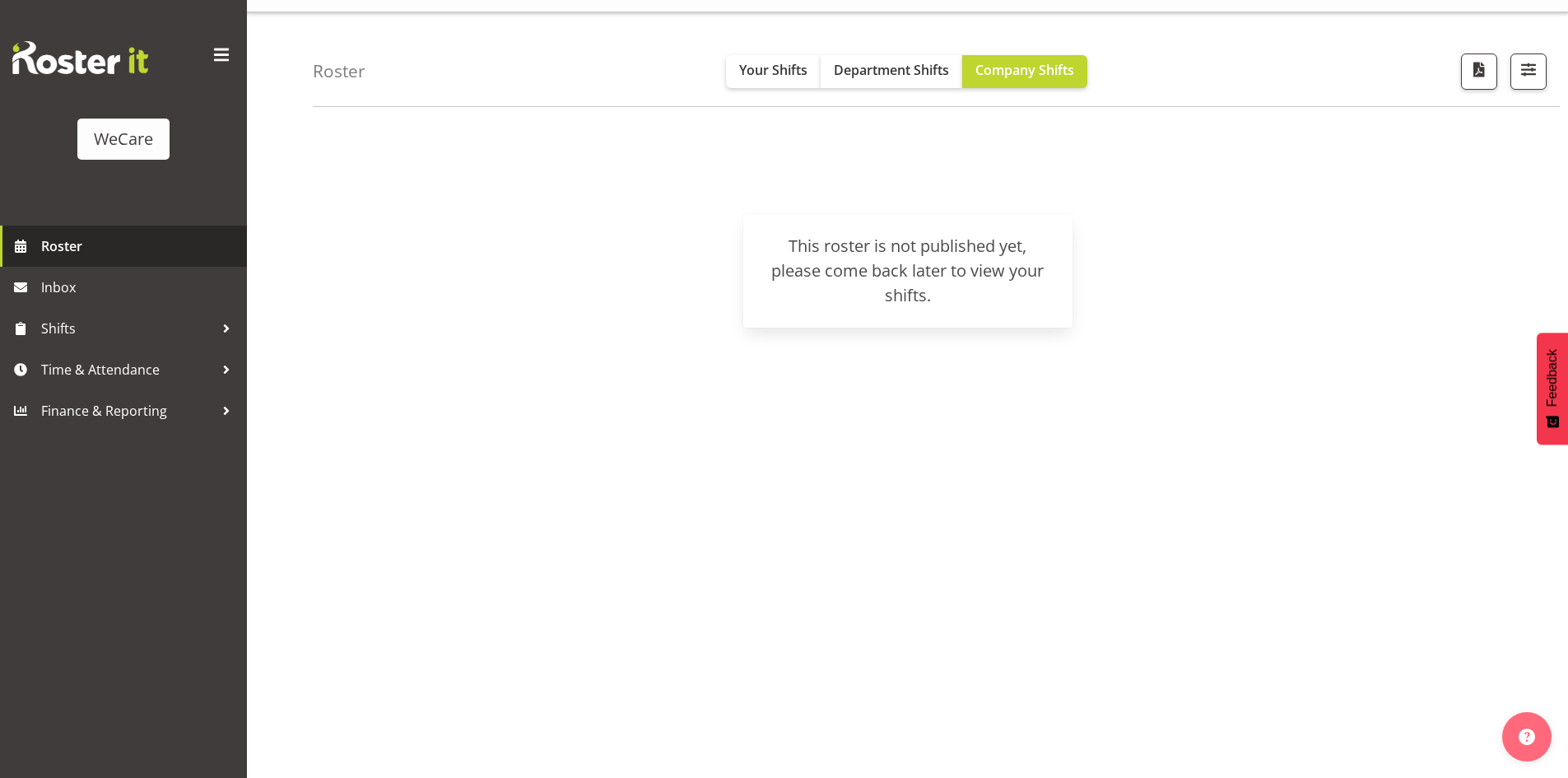
click at [100, 255] on span "Roster" at bounding box center [140, 246] width 197 height 25
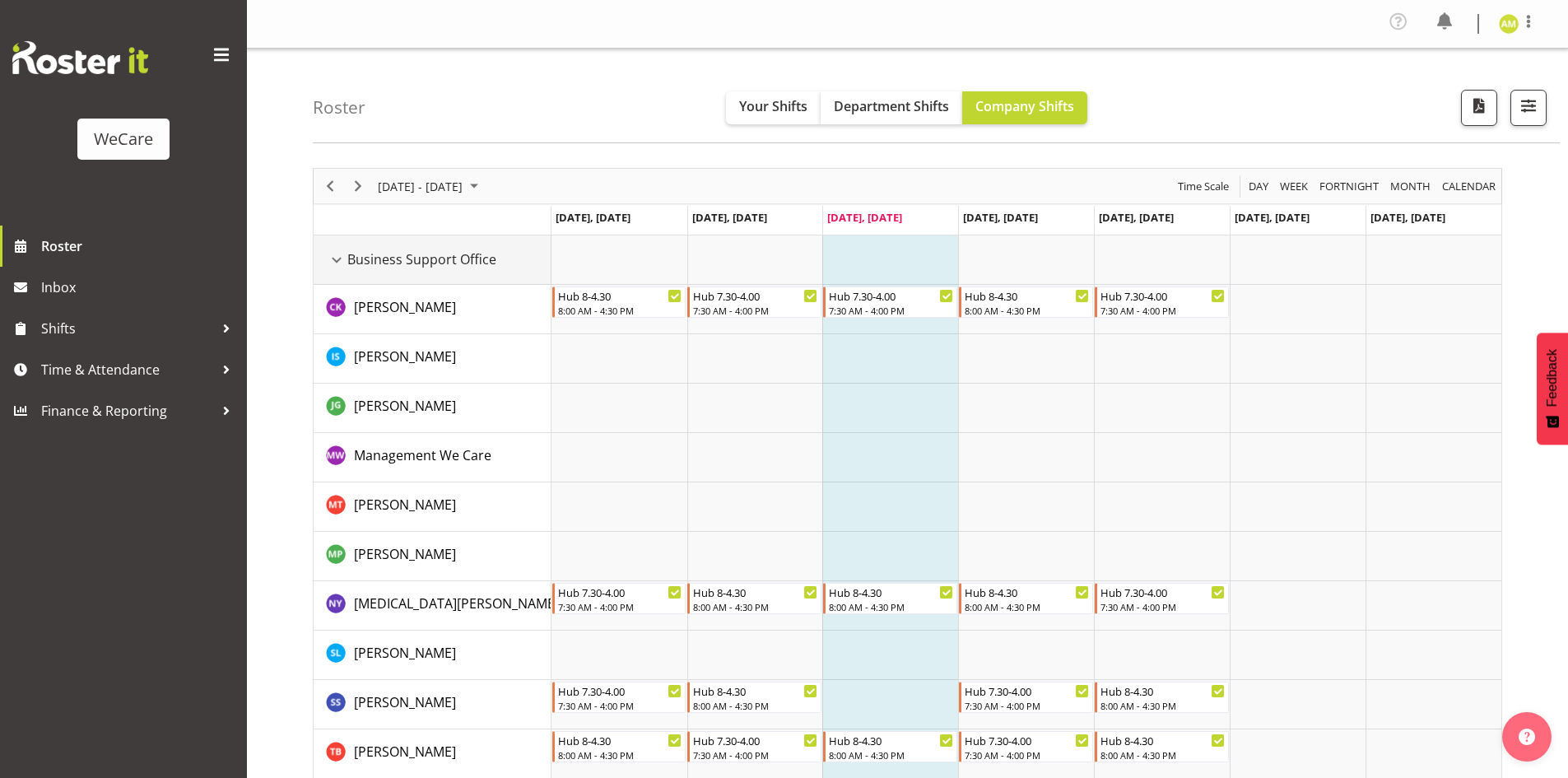
click at [335, 255] on div "Business Support Office resource" at bounding box center [336, 260] width 21 height 21
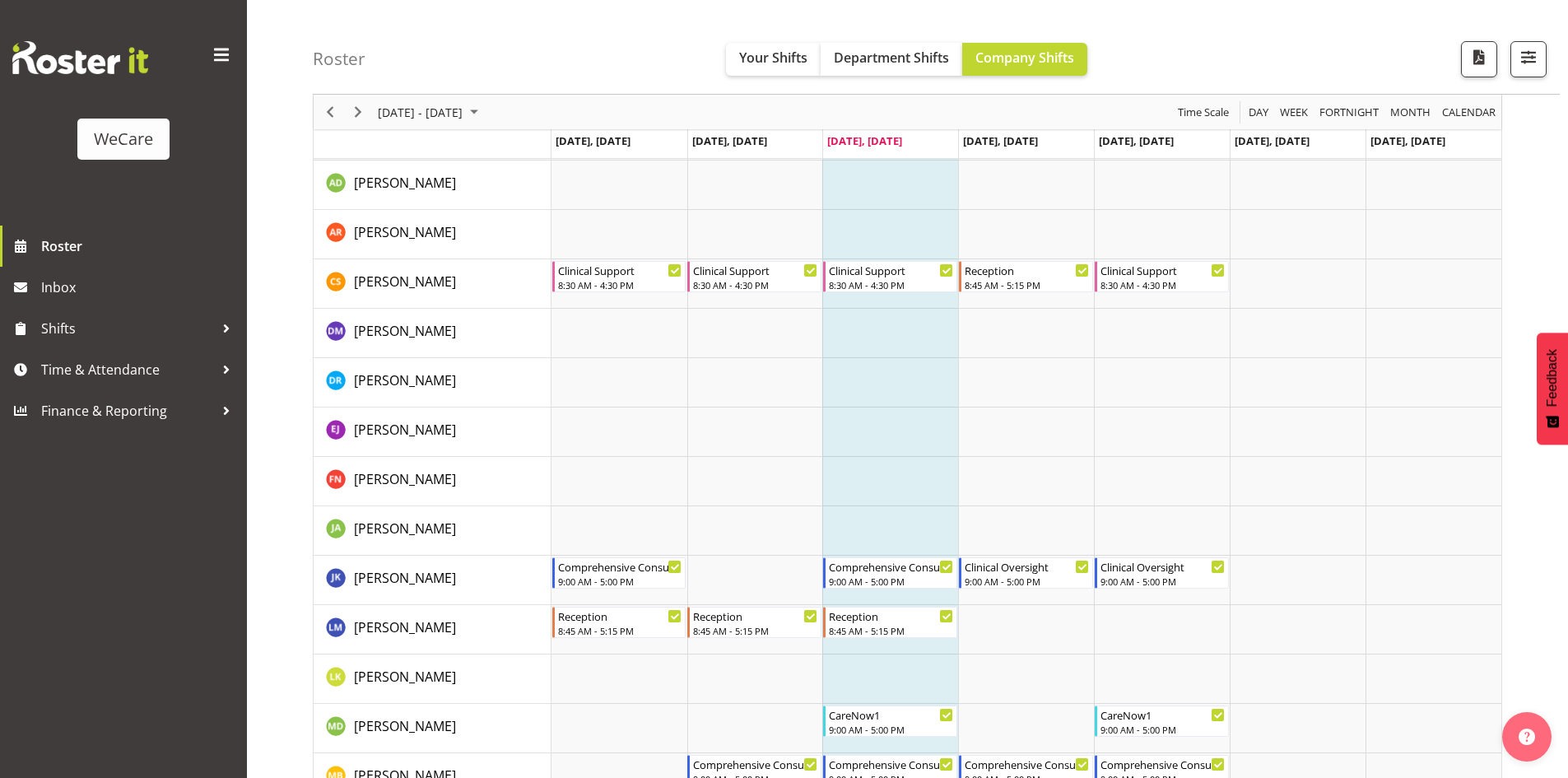
scroll to position [1070, 0]
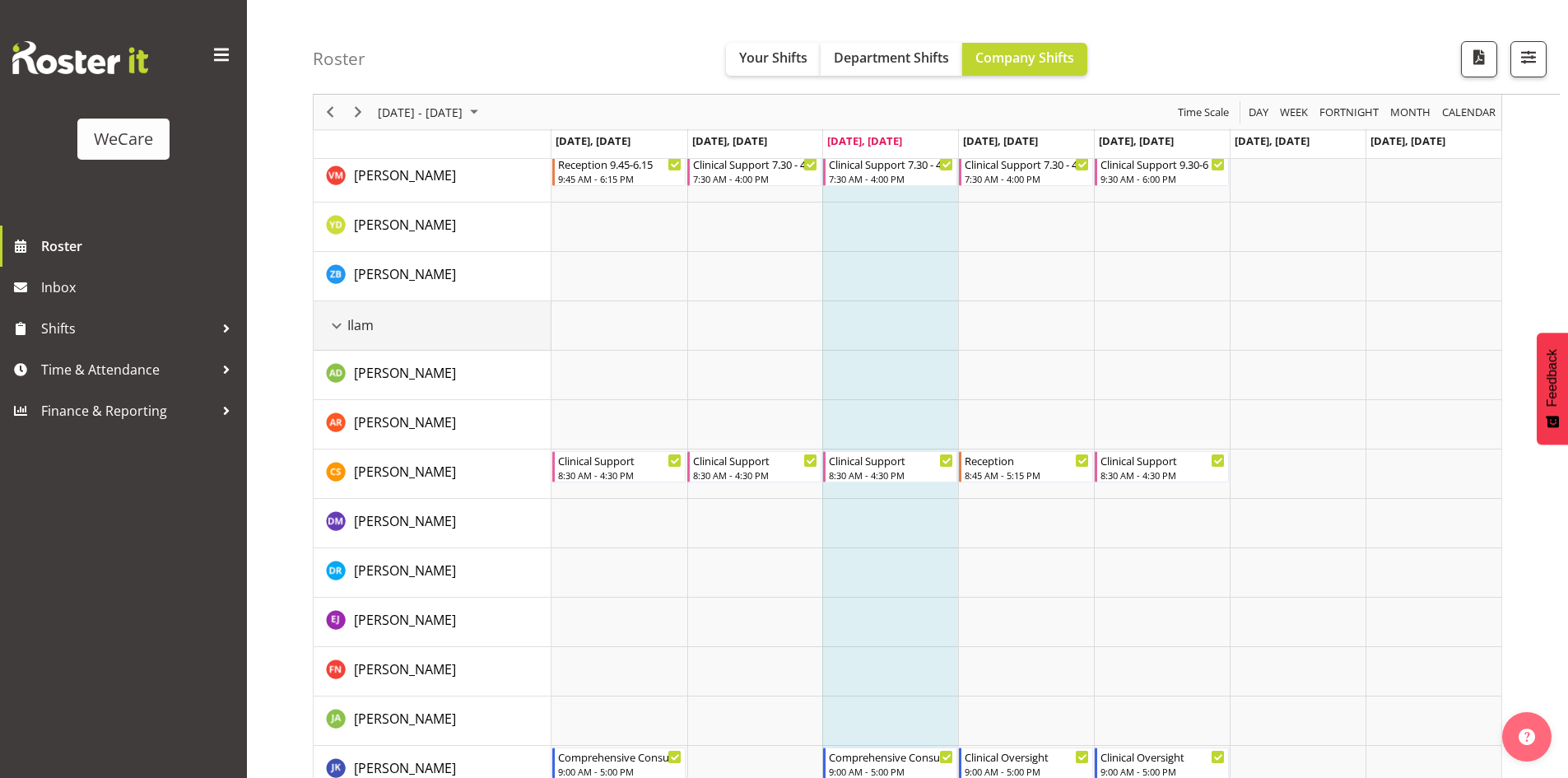
click at [334, 324] on div "Ilam resource" at bounding box center [336, 325] width 21 height 21
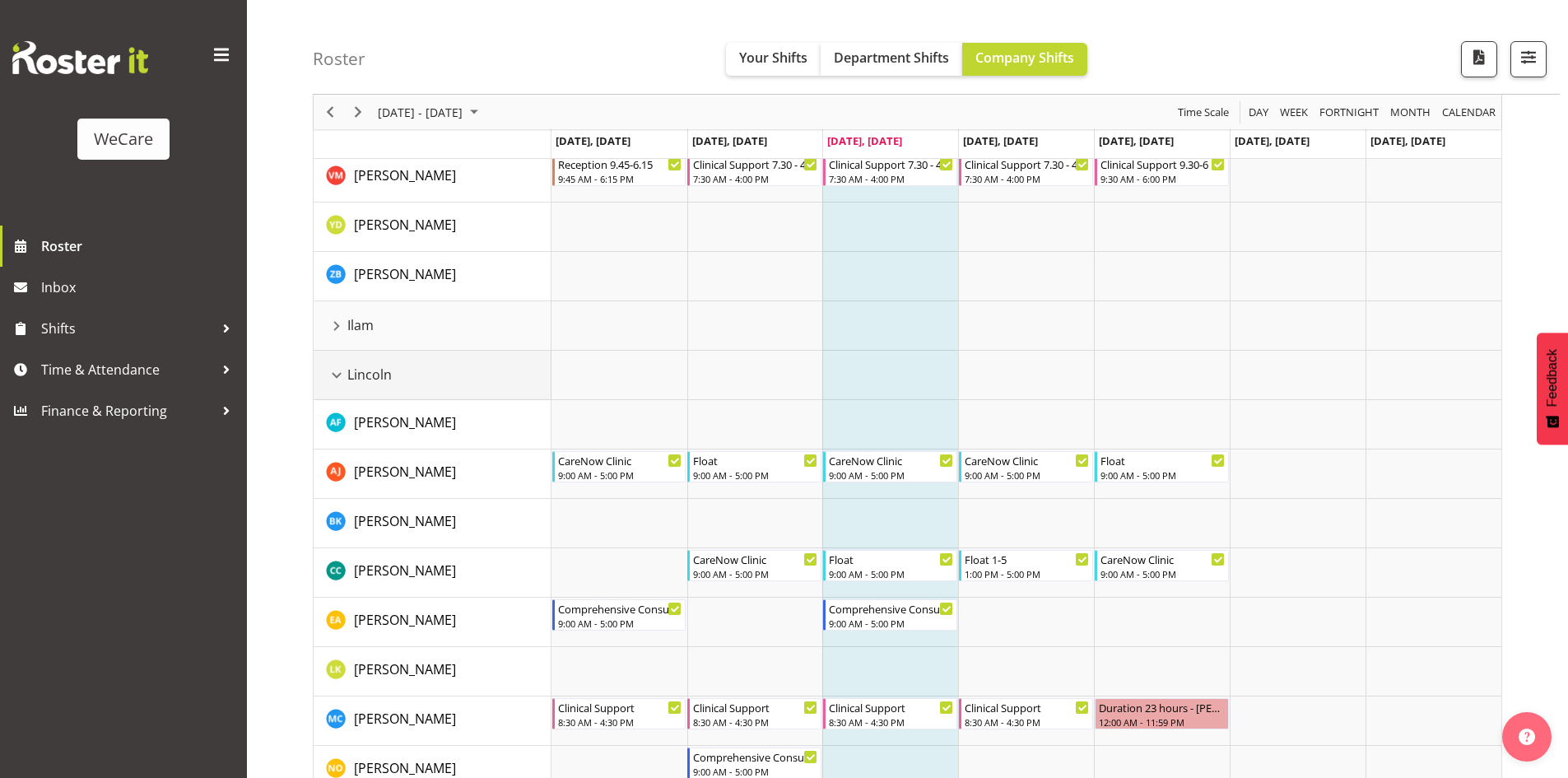
click at [333, 373] on div "Lincoln resource" at bounding box center [336, 376] width 21 height 21
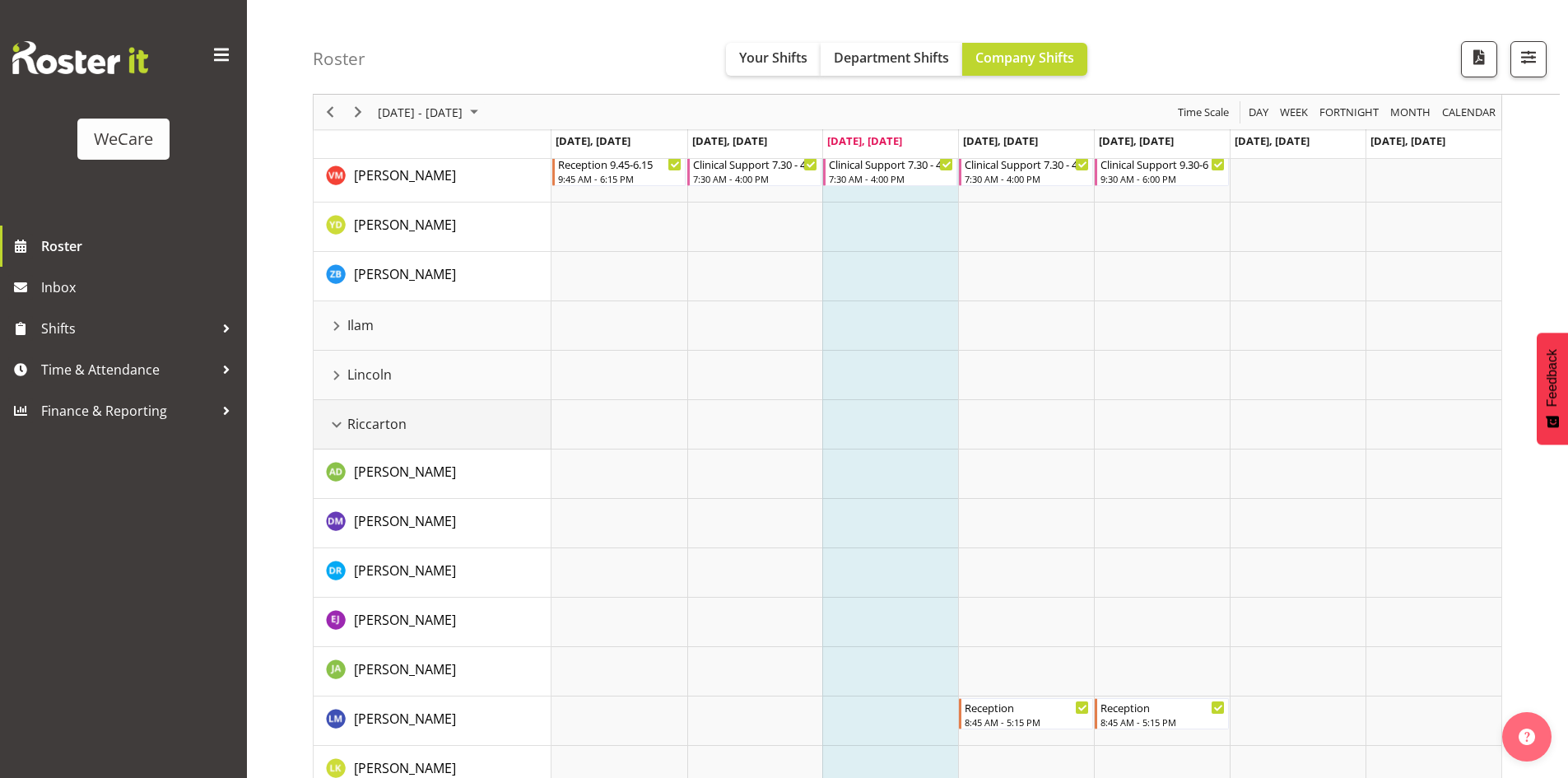
click at [339, 425] on div "Riccarton resource" at bounding box center [336, 425] width 21 height 21
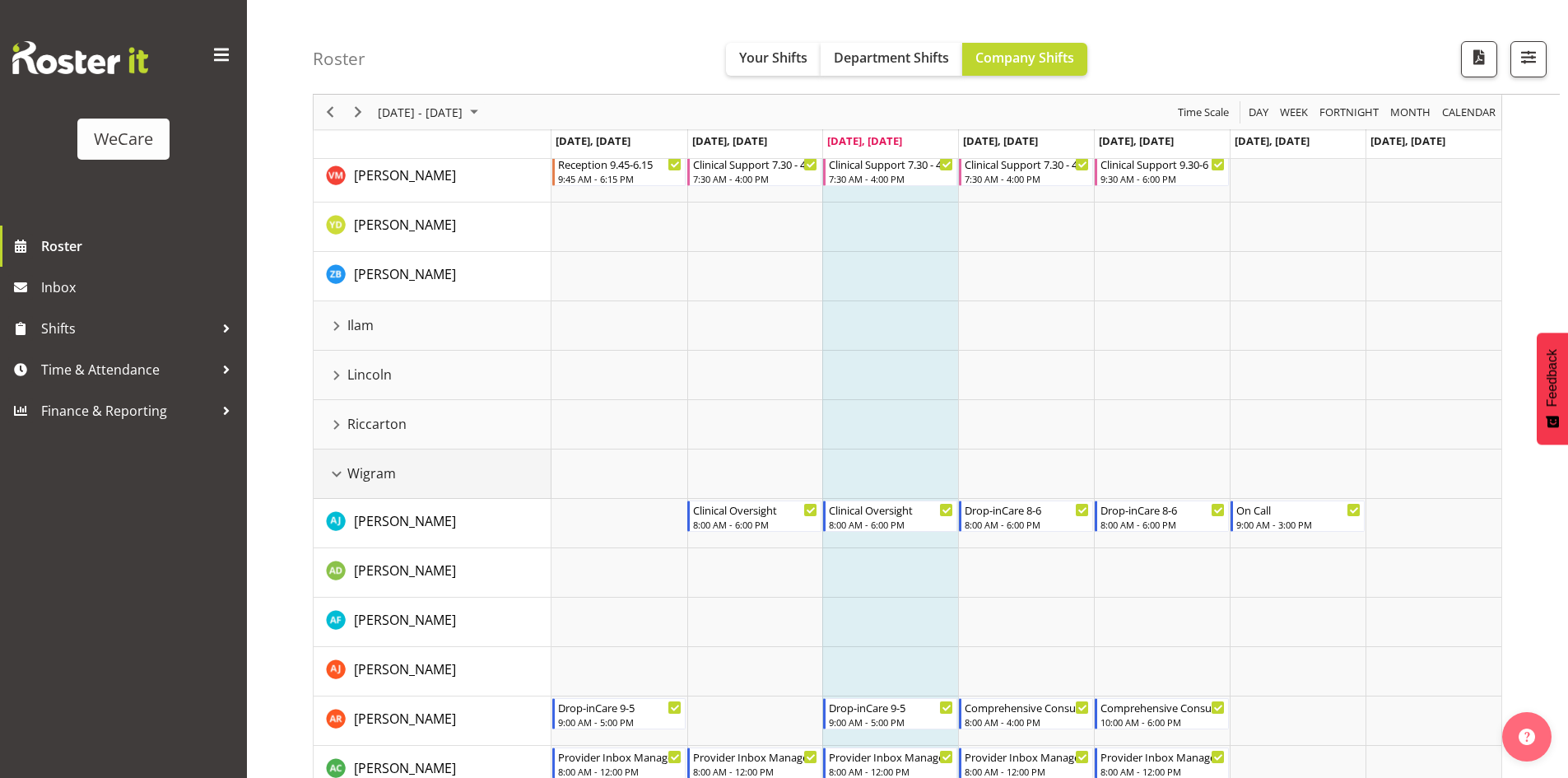
click at [341, 473] on div "Wigram resource" at bounding box center [336, 474] width 21 height 21
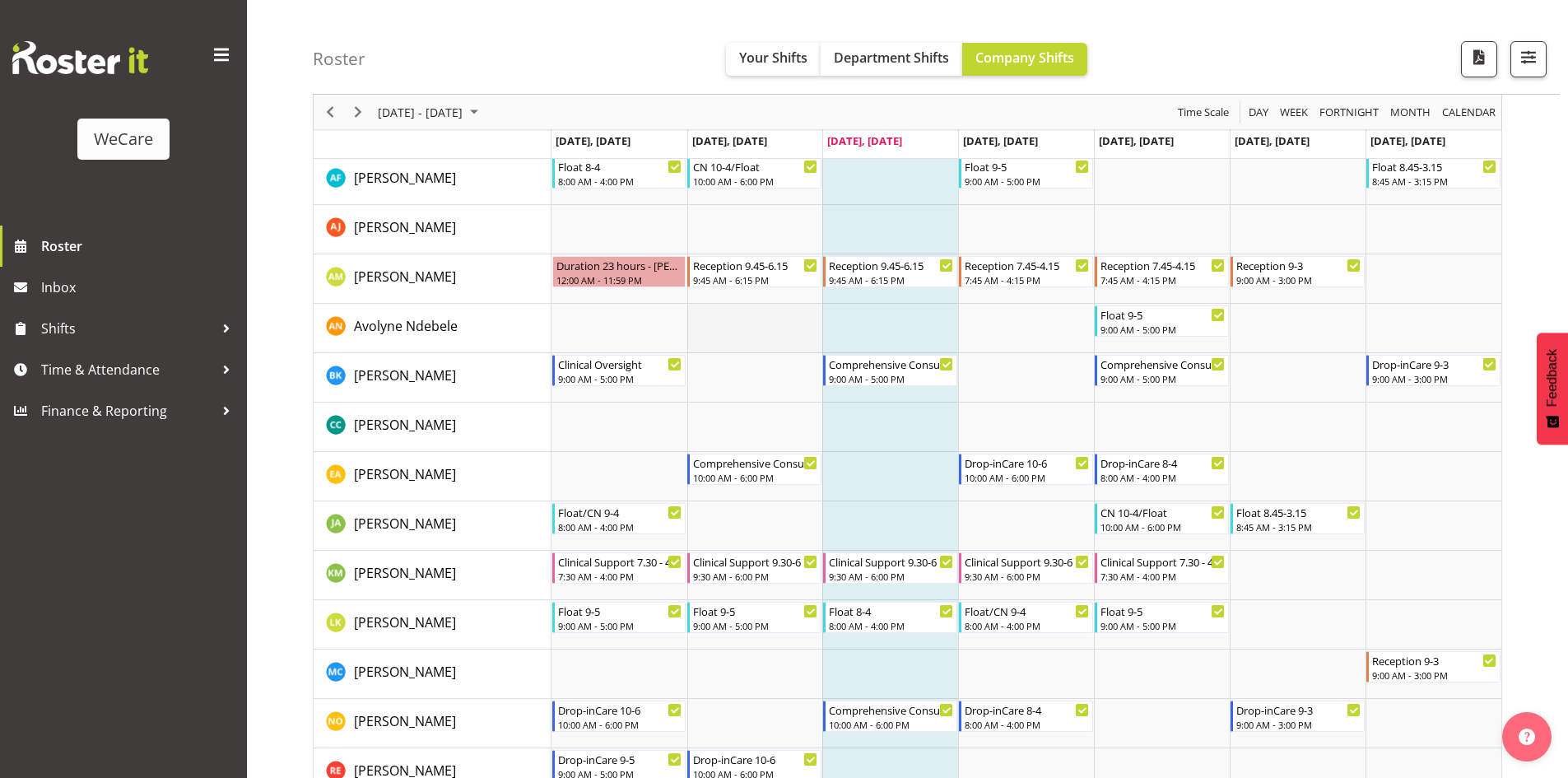
scroll to position [0, 0]
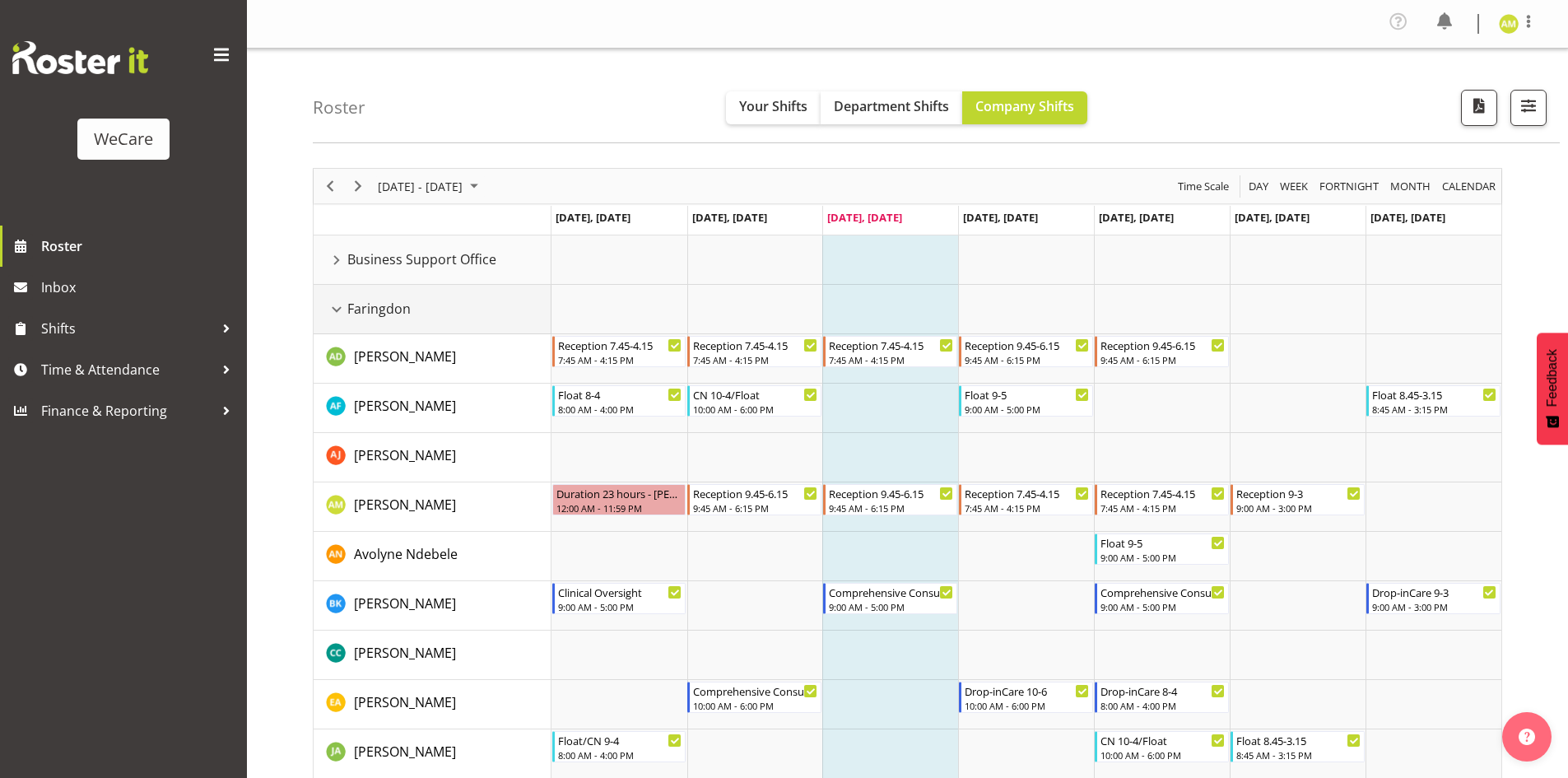
click at [342, 305] on div "Faringdon resource" at bounding box center [336, 309] width 21 height 21
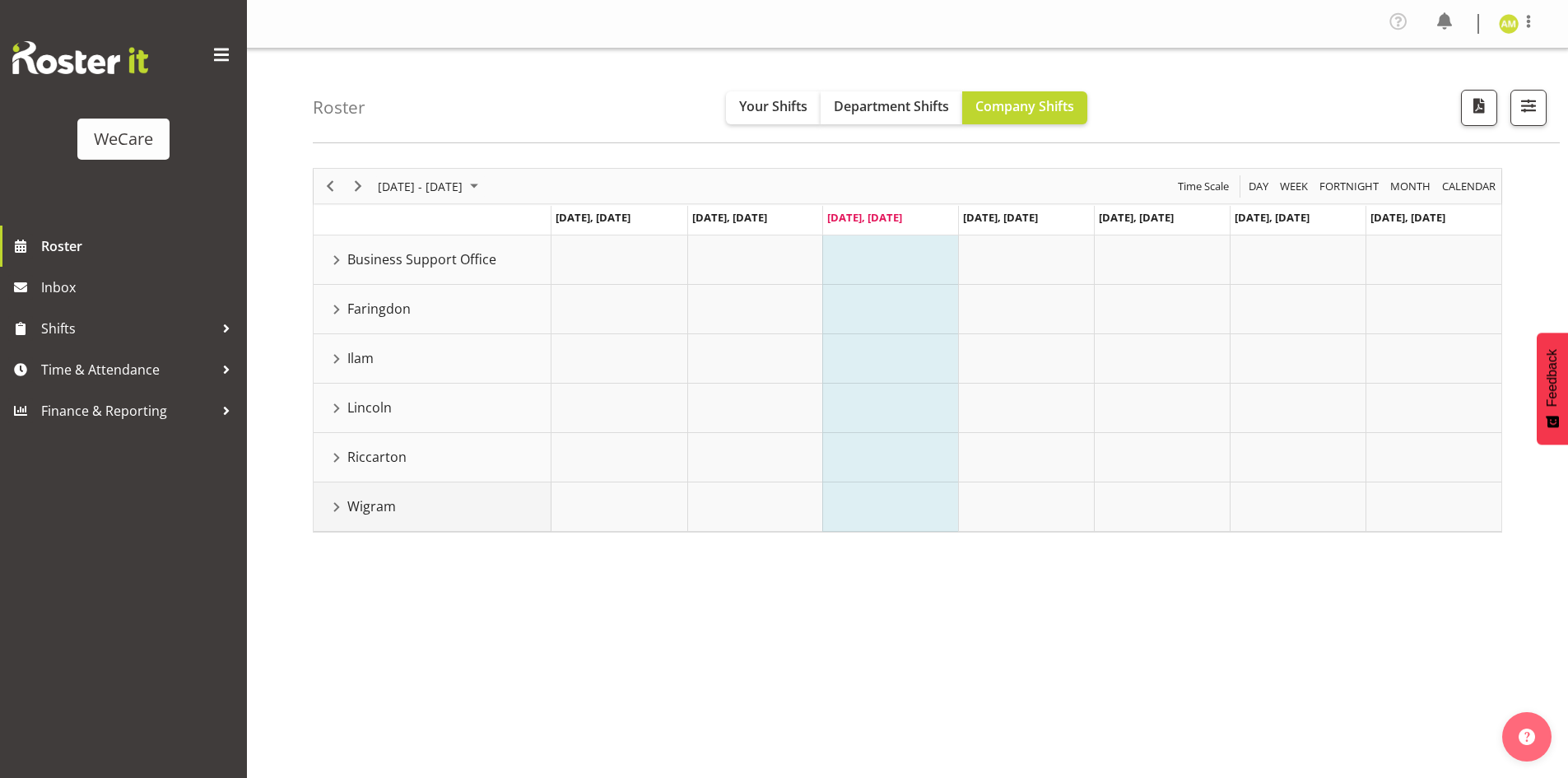
click at [339, 506] on div "Wigram resource" at bounding box center [336, 506] width 21 height 21
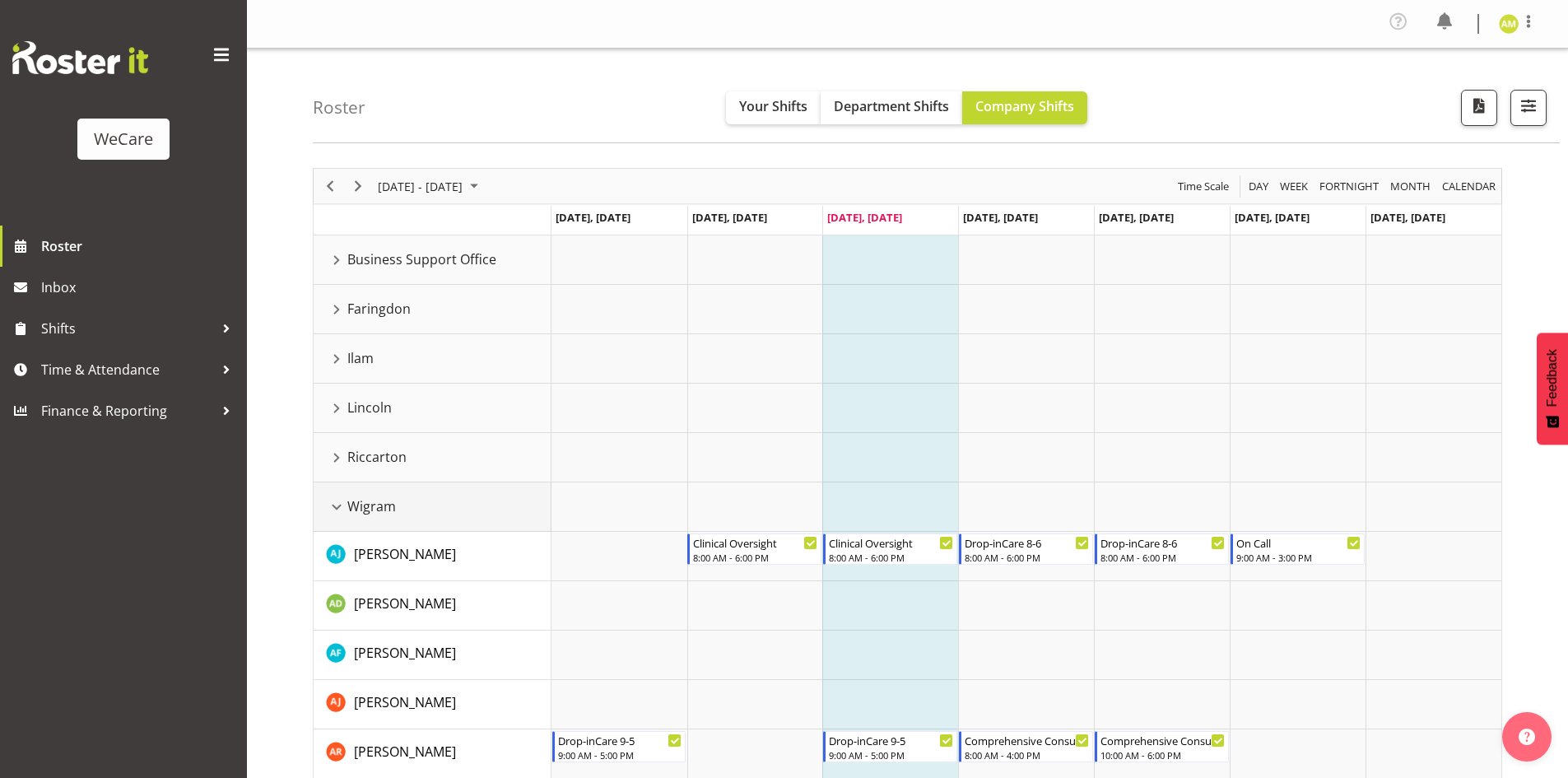
click at [344, 508] on div "Wigram resource" at bounding box center [336, 506] width 21 height 21
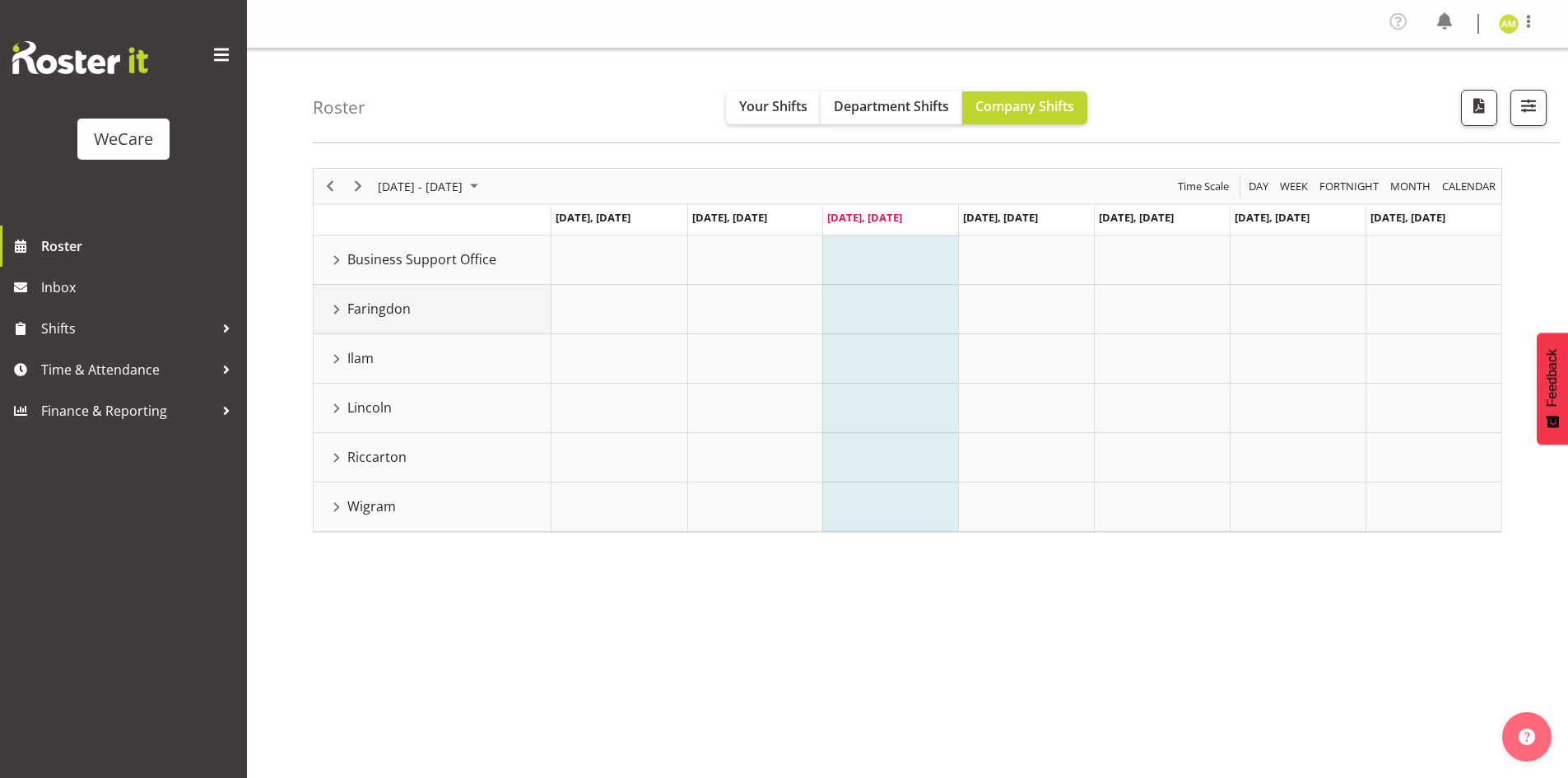
click at [337, 304] on div "Faringdon resource" at bounding box center [336, 309] width 21 height 21
